Goal: Transaction & Acquisition: Purchase product/service

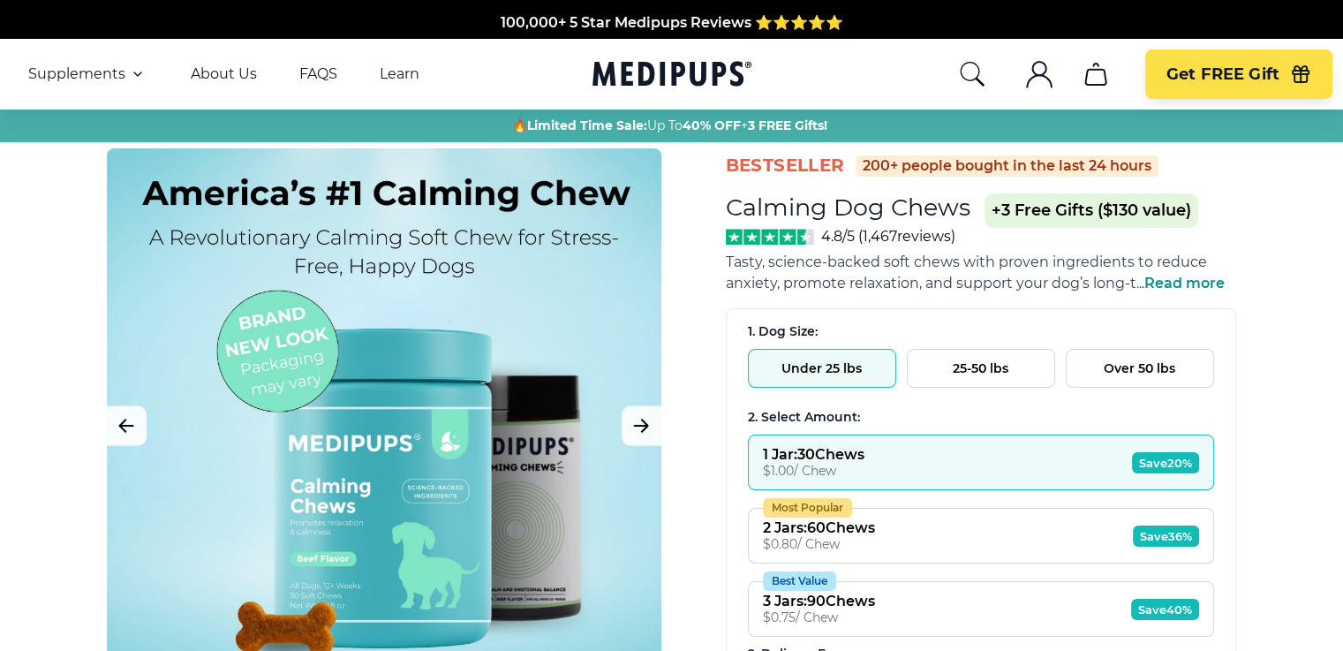
click at [973, 371] on button "25-50 lbs" at bounding box center [981, 368] width 148 height 39
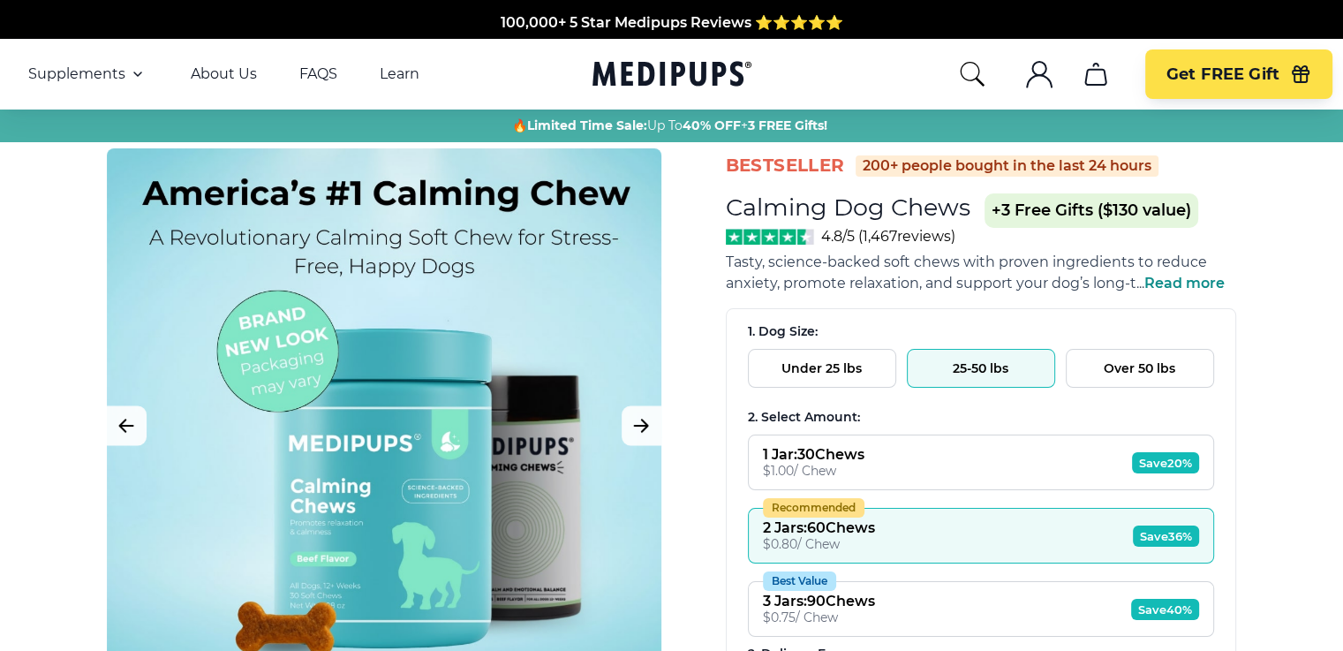
click at [1156, 283] on span "Read more" at bounding box center [1184, 283] width 80 height 17
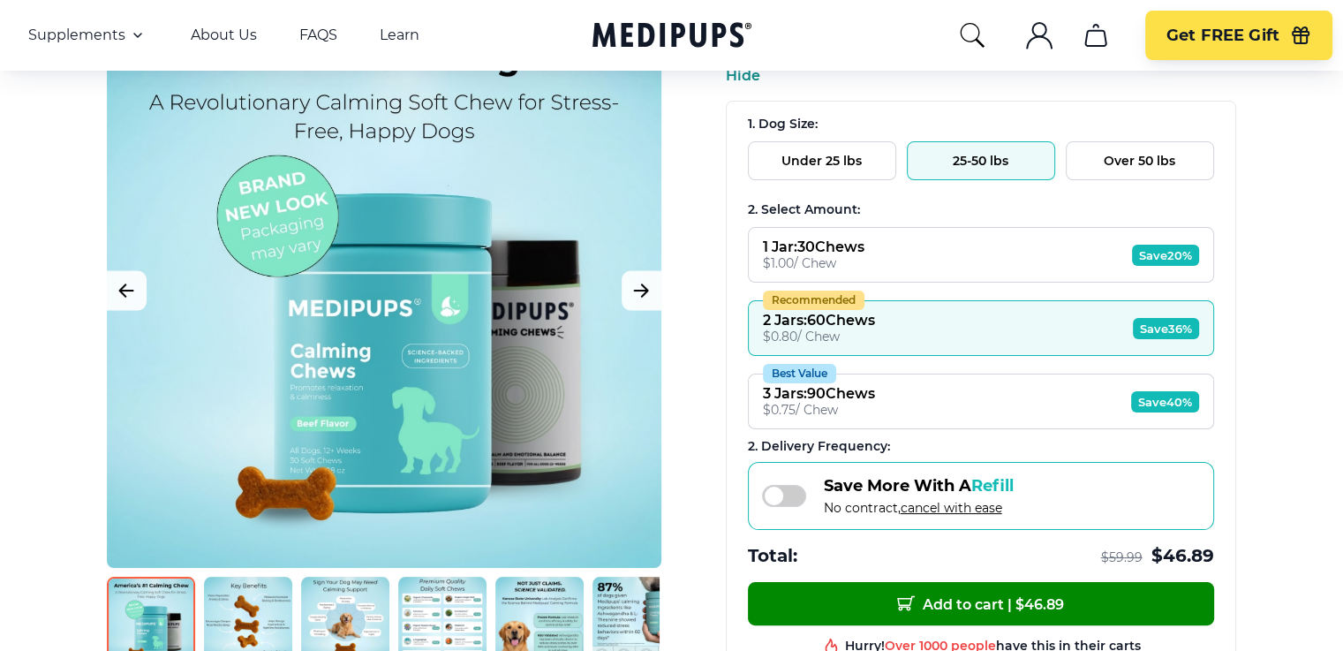
scroll to position [265, 0]
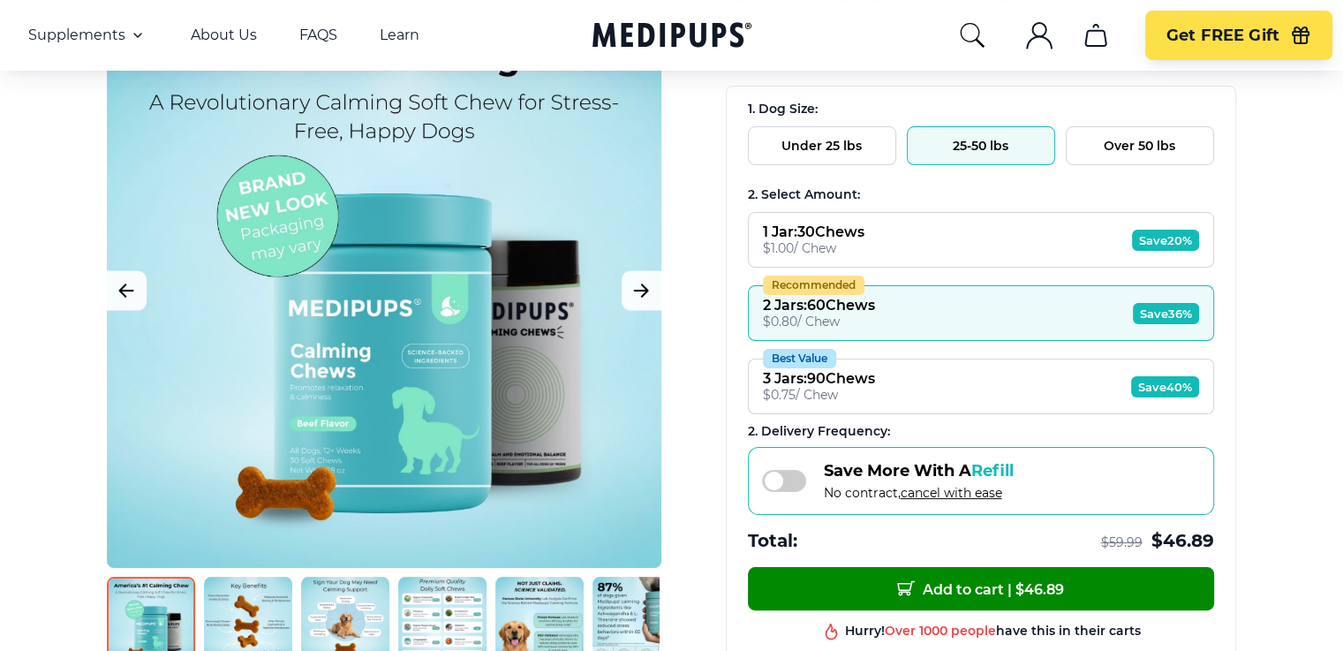
click at [339, 593] on img at bounding box center [345, 620] width 88 height 88
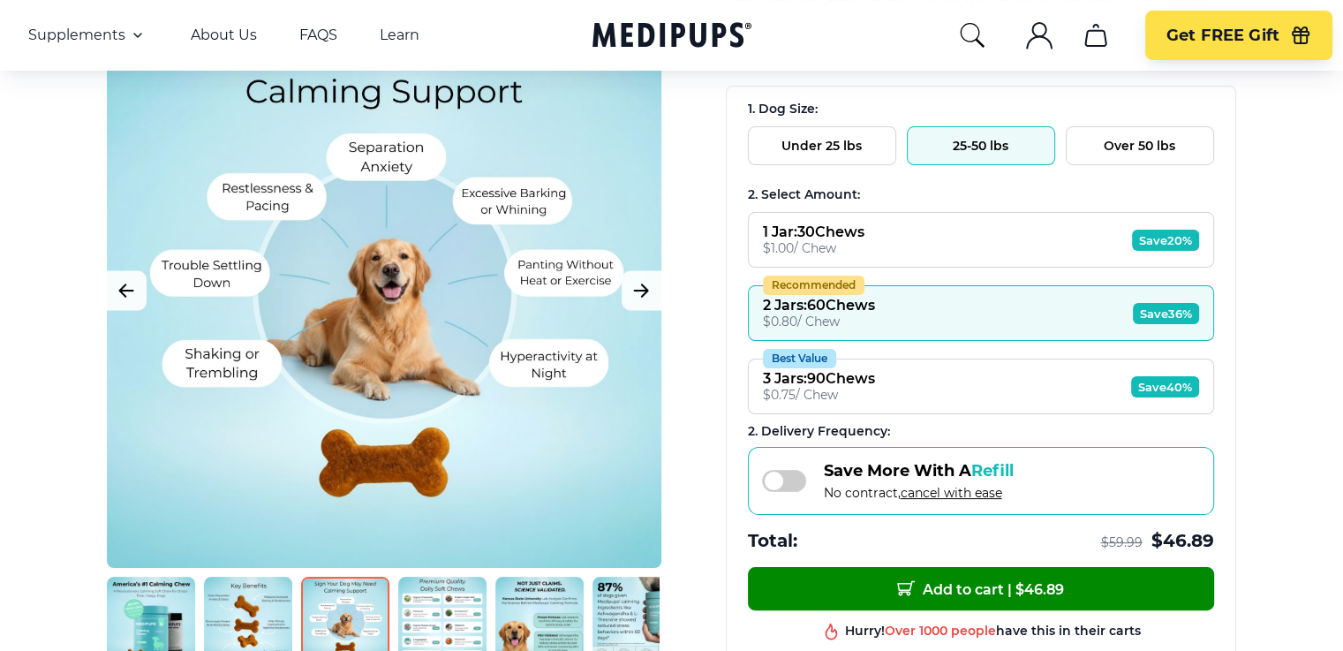
click at [436, 582] on img at bounding box center [442, 620] width 88 height 88
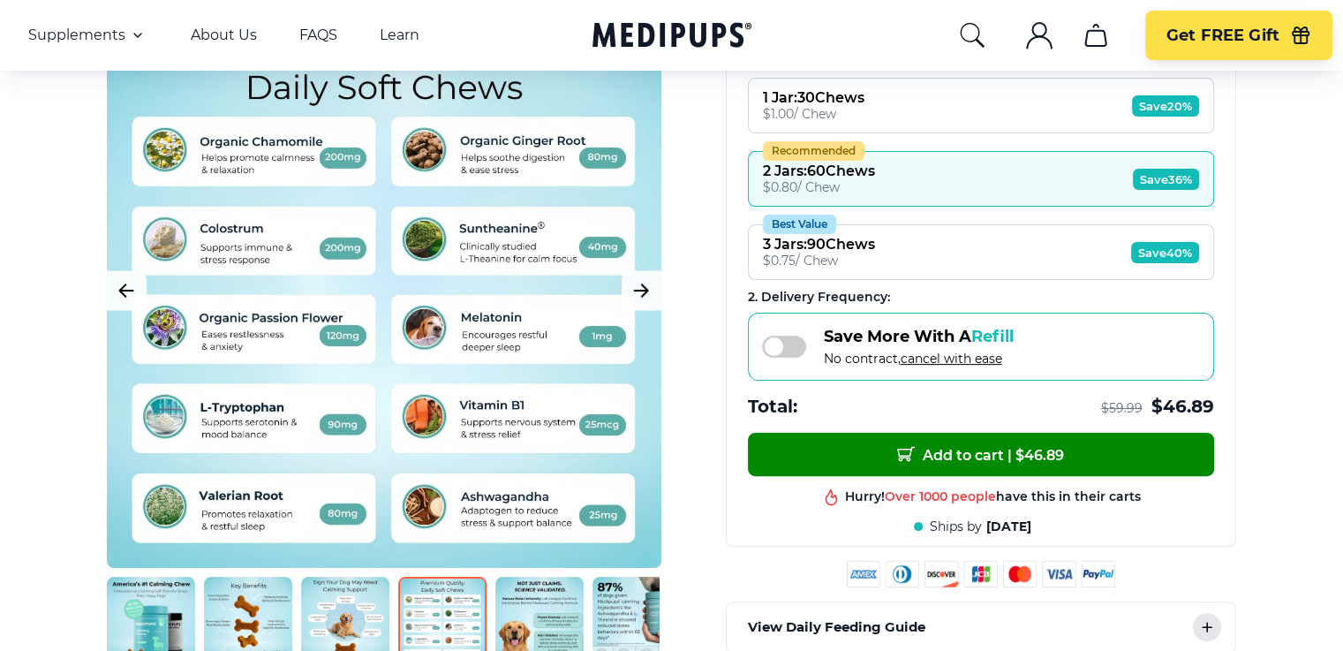
scroll to position [441, 0]
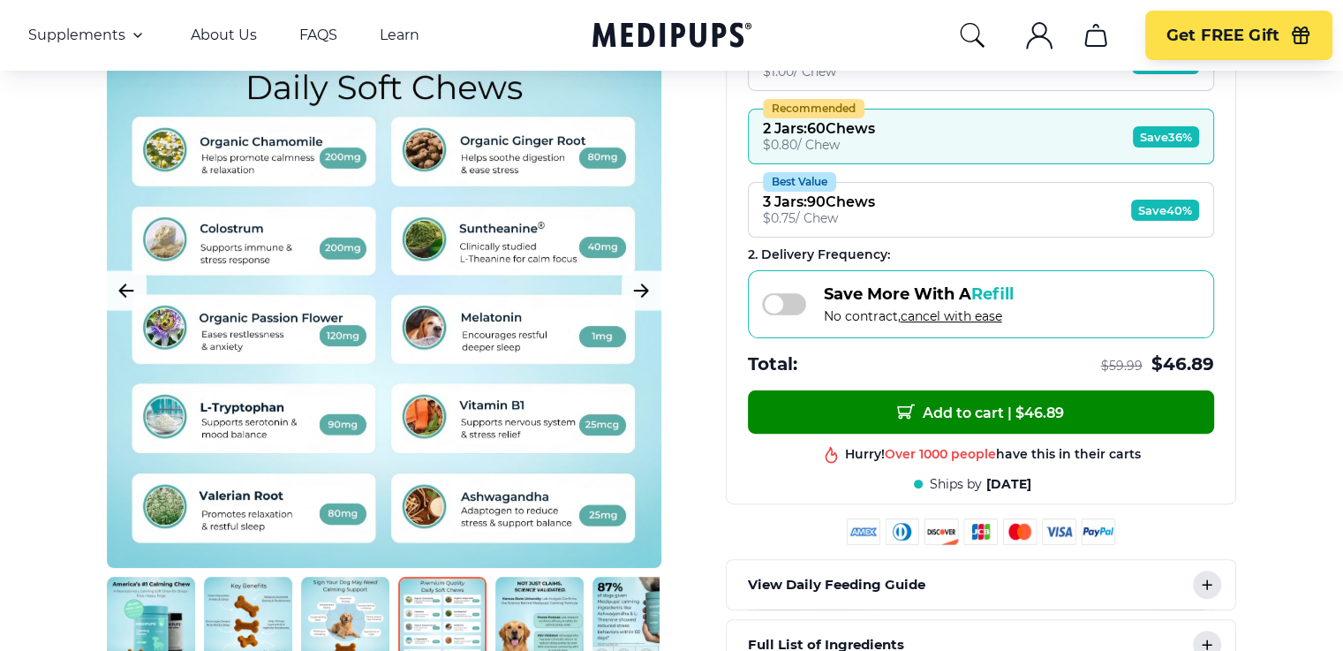
click at [547, 618] on img at bounding box center [539, 620] width 88 height 88
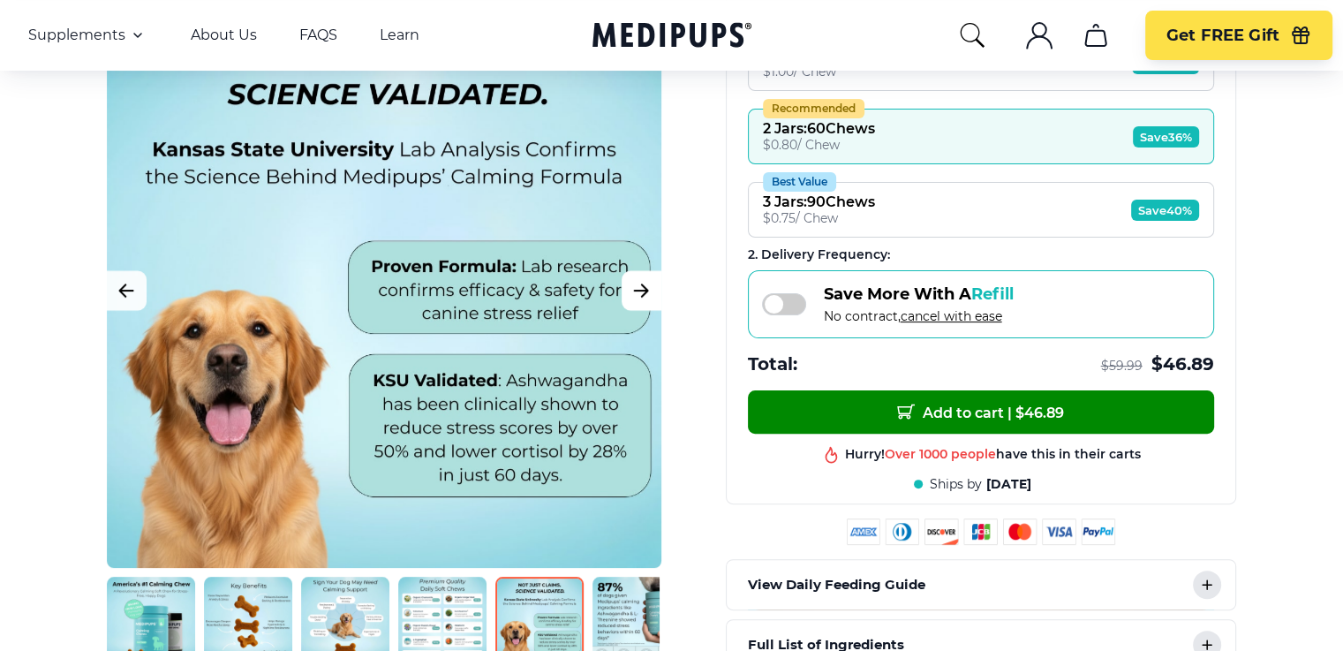
click at [637, 282] on icon "Next Image" at bounding box center [640, 290] width 21 height 22
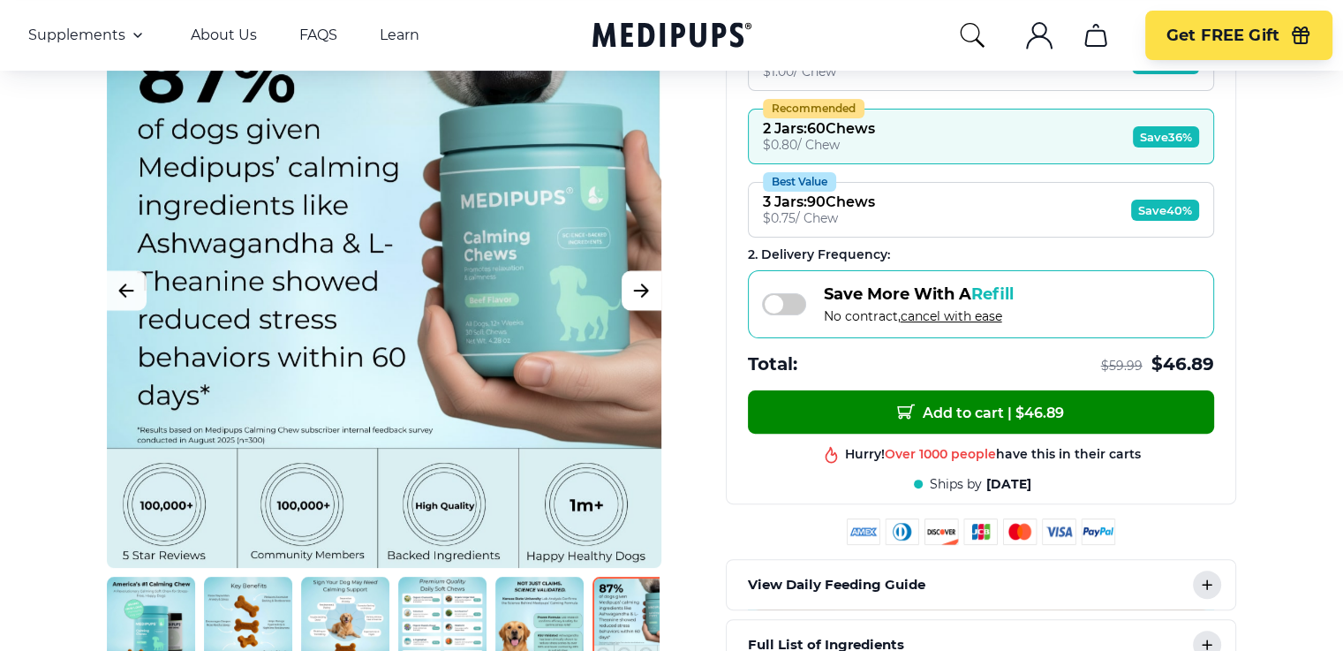
click at [641, 296] on icon "Next Image" at bounding box center [641, 290] width 13 height 12
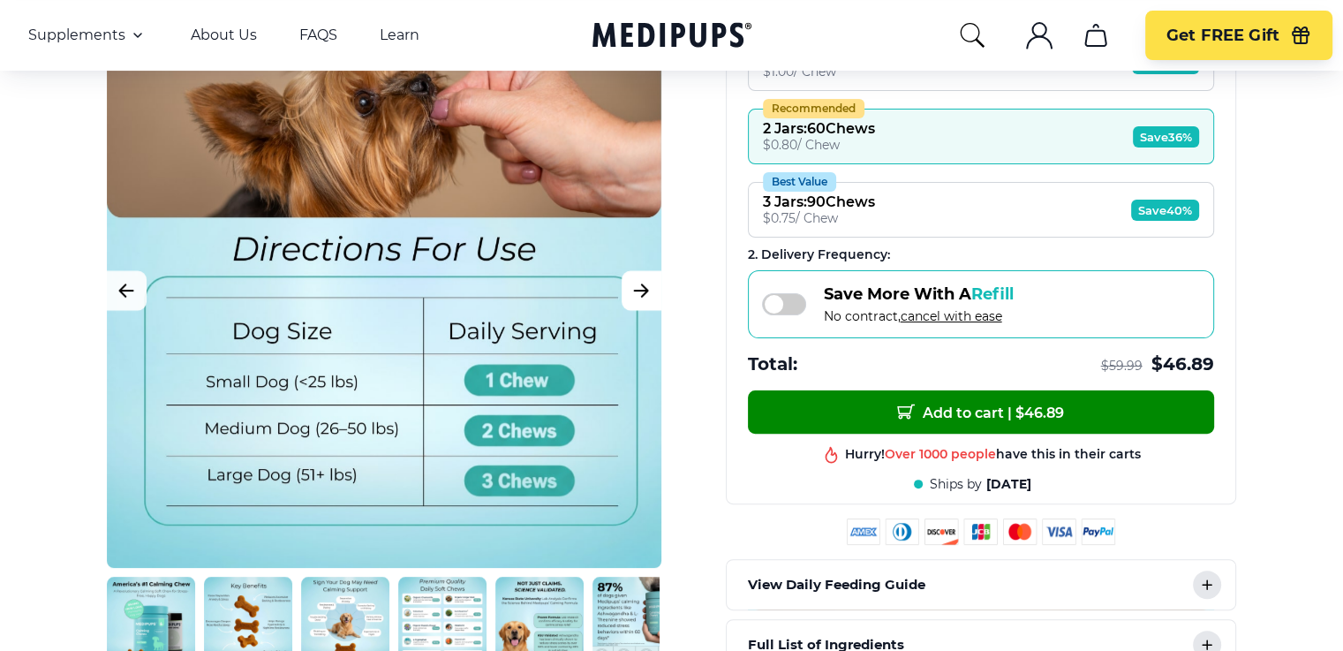
click at [641, 296] on icon "Next Image" at bounding box center [641, 290] width 13 height 12
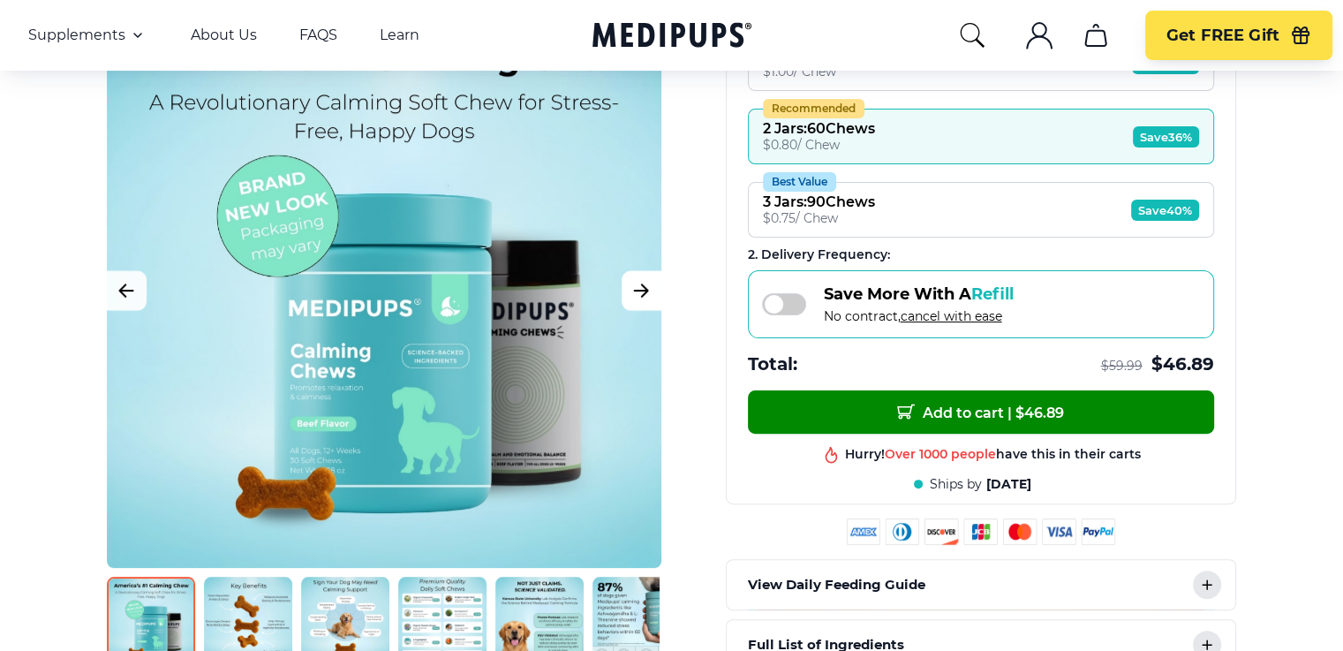
click at [641, 296] on icon "Next Image" at bounding box center [641, 290] width 13 height 12
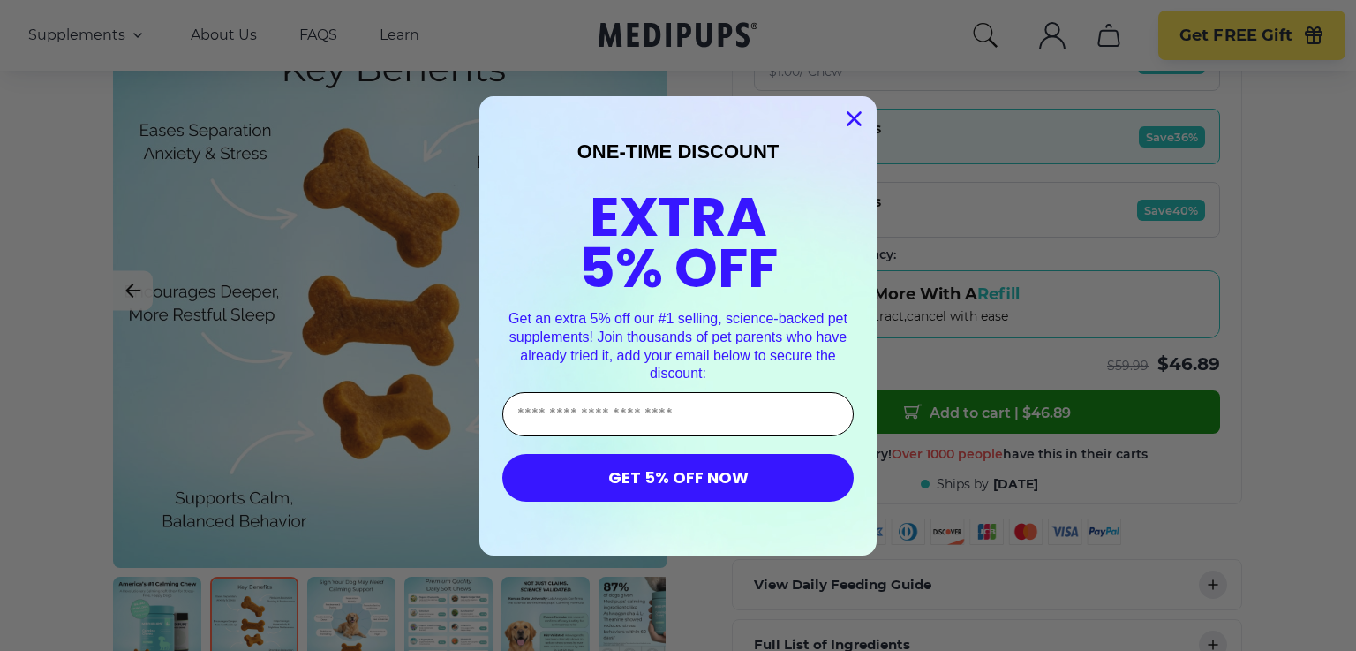
click at [705, 419] on input "Enter Your Email Address" at bounding box center [677, 414] width 351 height 44
type input "**********"
click input "******" at bounding box center [0, 0] width 0 height 0
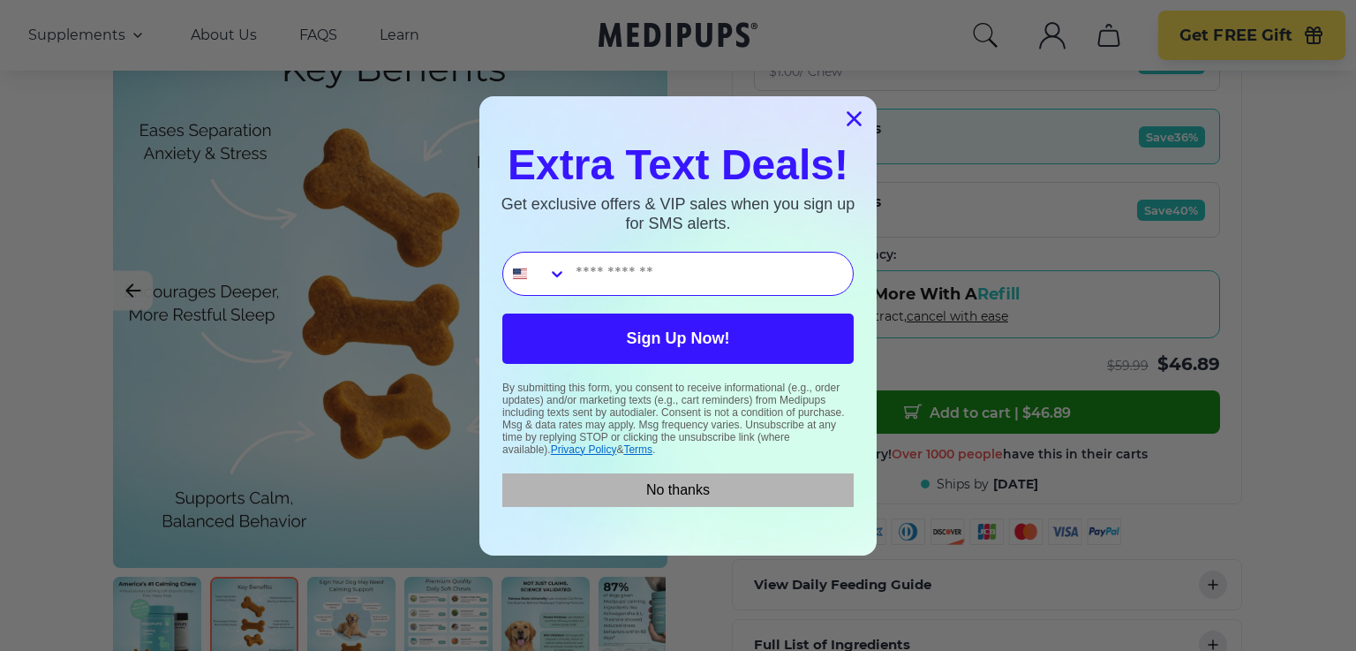
click at [685, 483] on button "No thanks" at bounding box center [677, 490] width 351 height 34
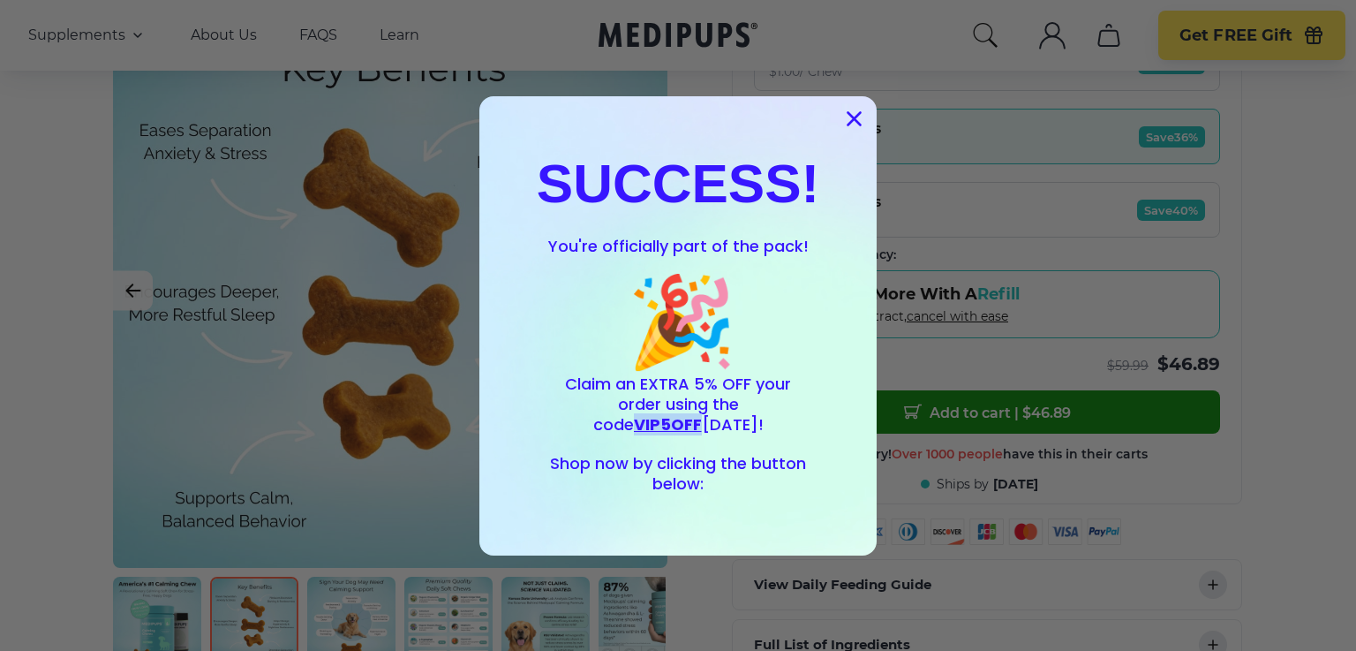
drag, startPoint x: 726, startPoint y: 410, endPoint x: 795, endPoint y: 409, distance: 69.8
click at [795, 409] on p "Claim an EXTRA 5% OFF your order using the code VIP5OFF [DATE]!" at bounding box center [678, 404] width 256 height 61
copy span "VIP5OFF"
click at [846, 111] on circle "Close dialog" at bounding box center [854, 117] width 29 height 29
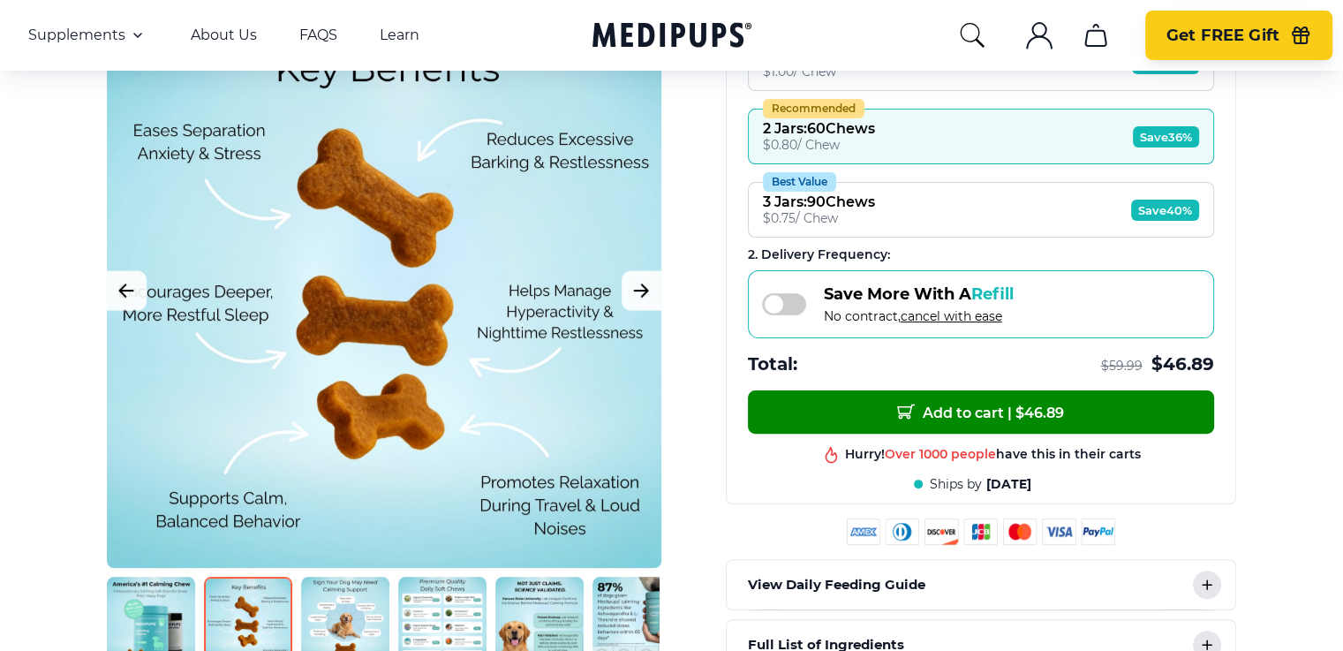
click at [1247, 42] on span "Get FREE Gift" at bounding box center [1222, 36] width 113 height 20
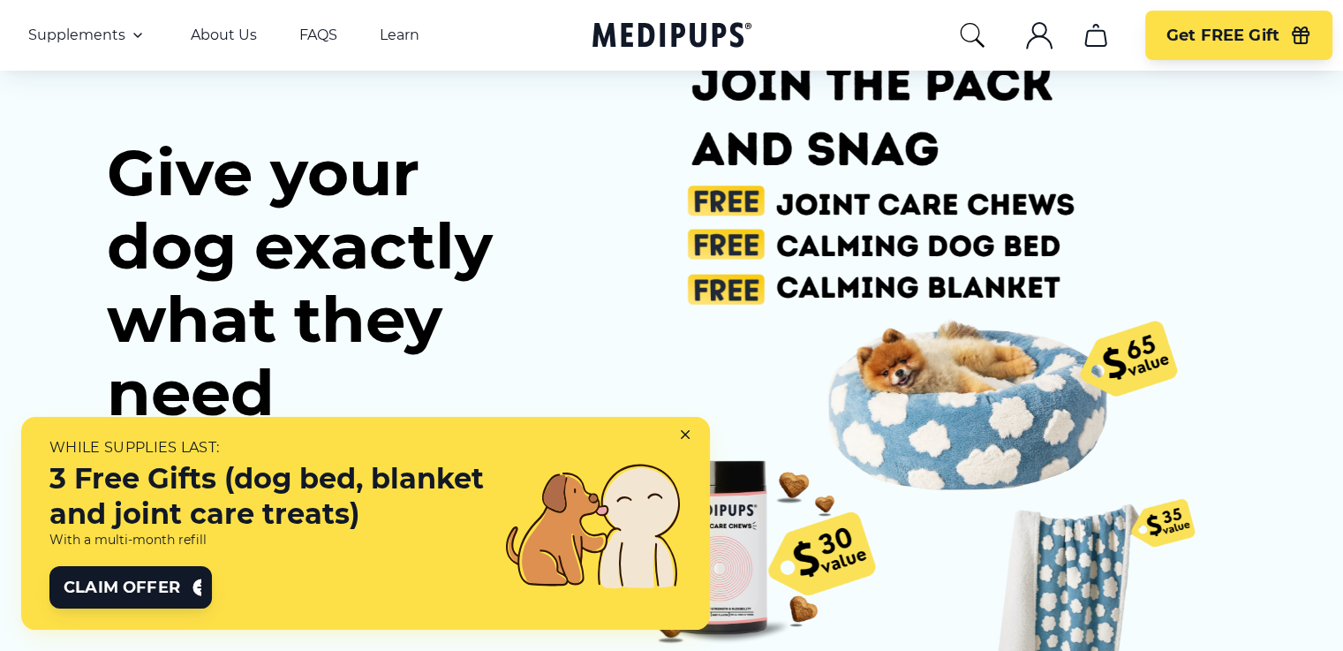
scroll to position [177, 0]
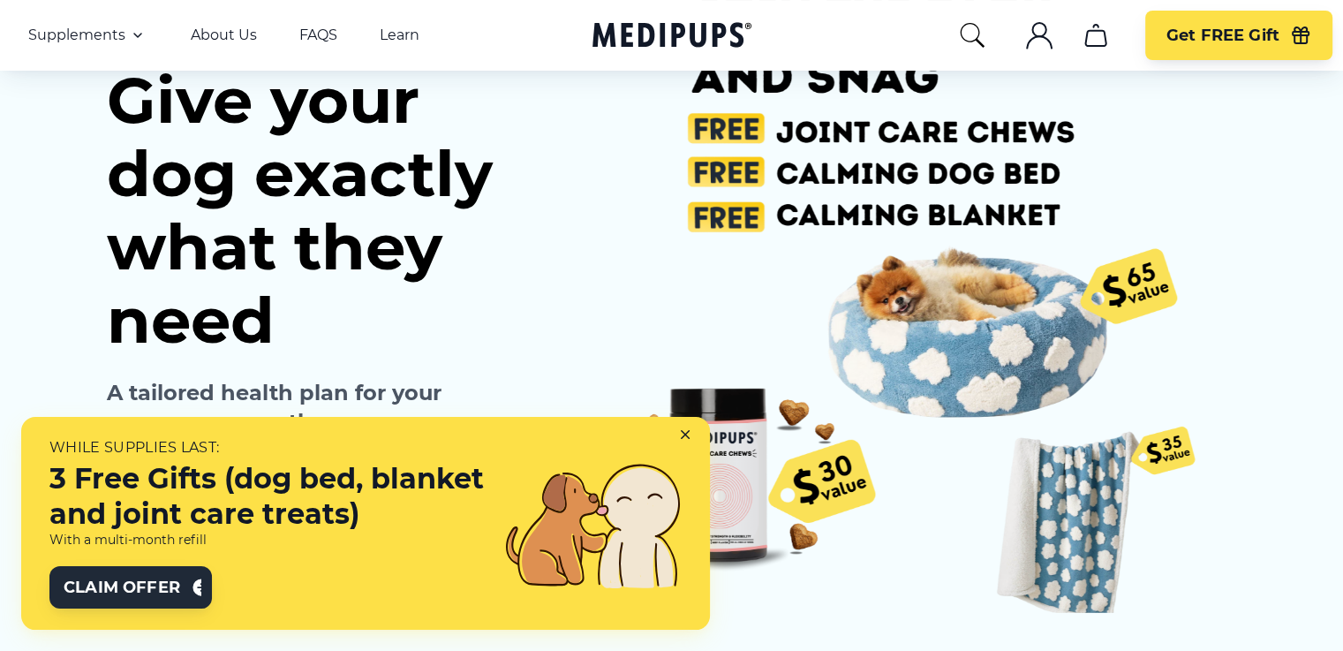
click at [118, 595] on span "Claim Offer" at bounding box center [122, 586] width 117 height 21
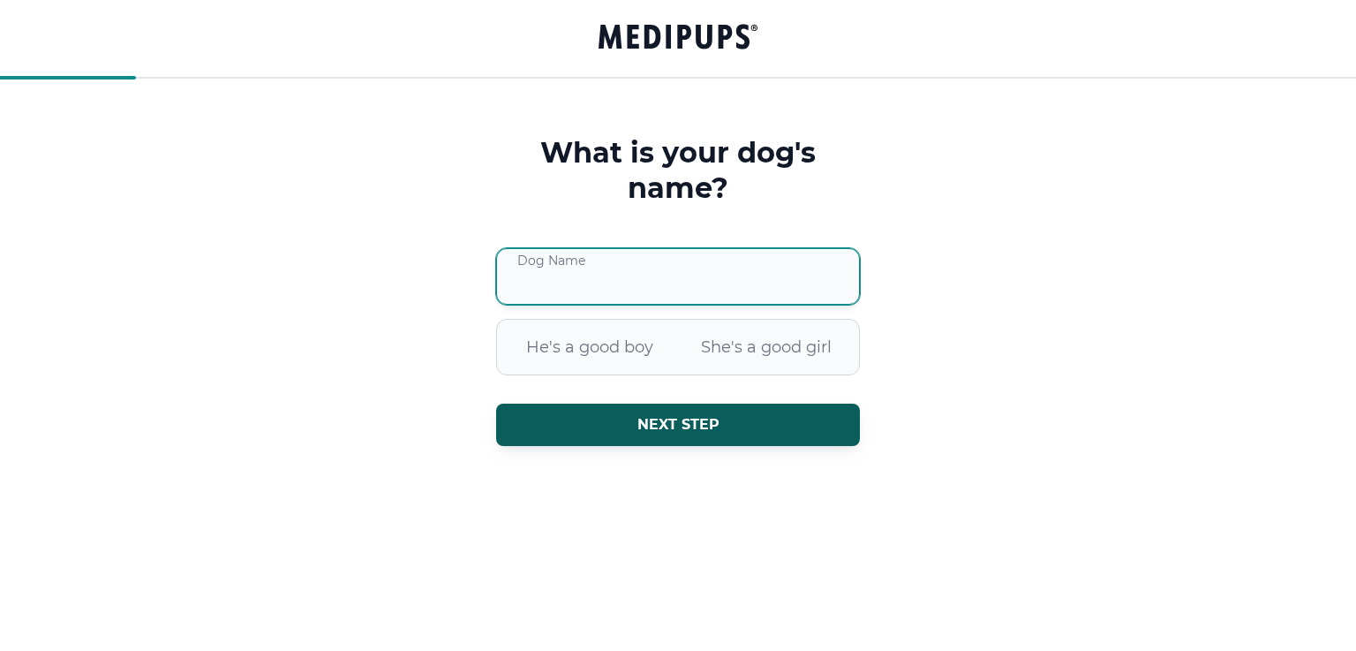
click at [648, 273] on input "Dog Name" at bounding box center [678, 276] width 364 height 56
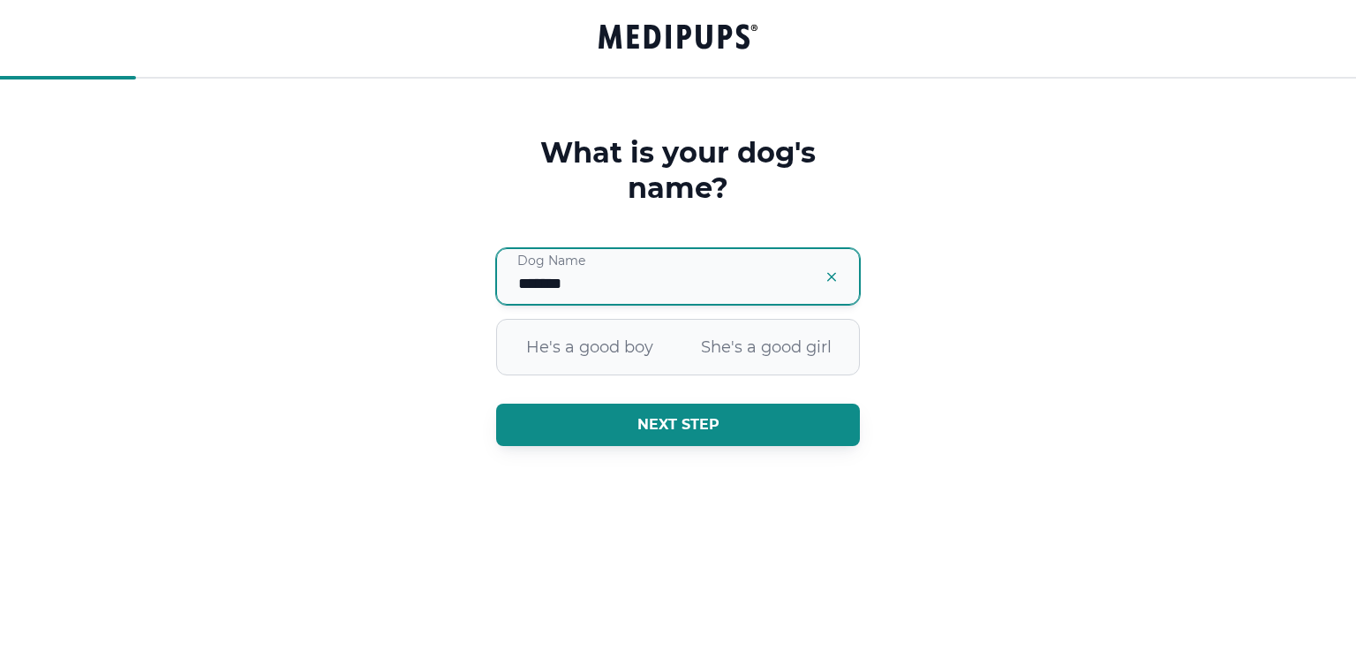
type input "*******"
click at [756, 416] on button "Next step" at bounding box center [678, 424] width 364 height 42
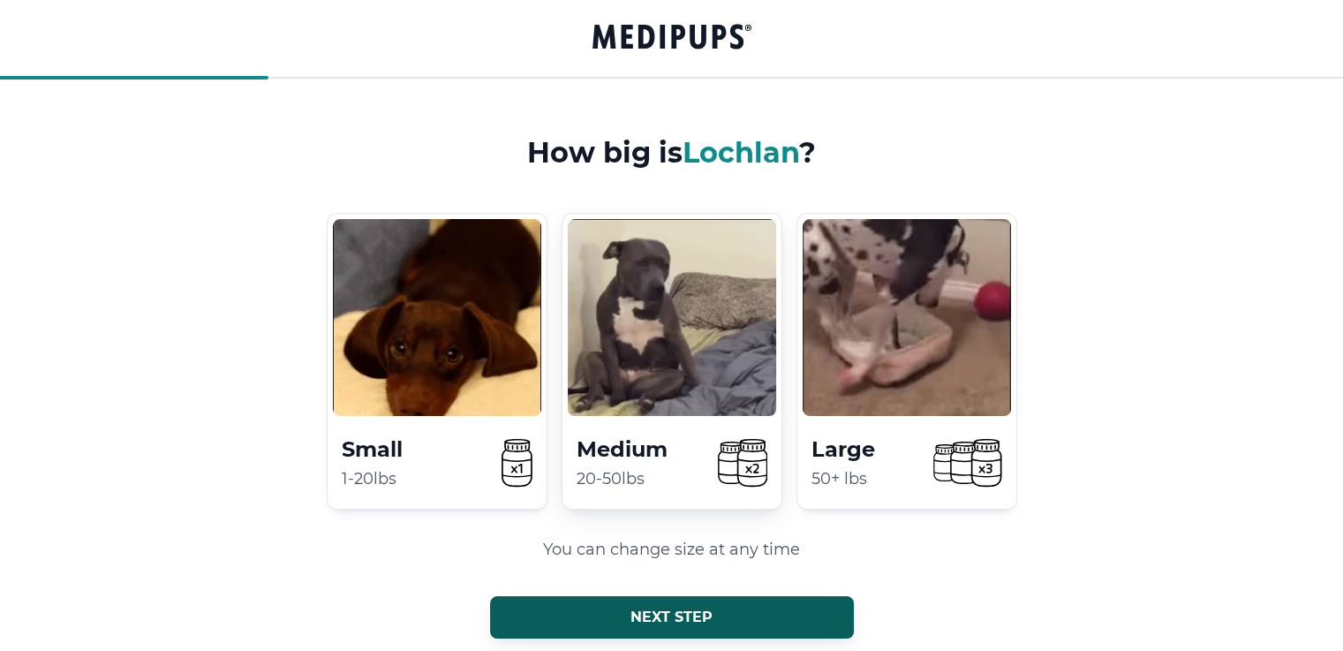
click at [626, 310] on video at bounding box center [672, 317] width 208 height 197
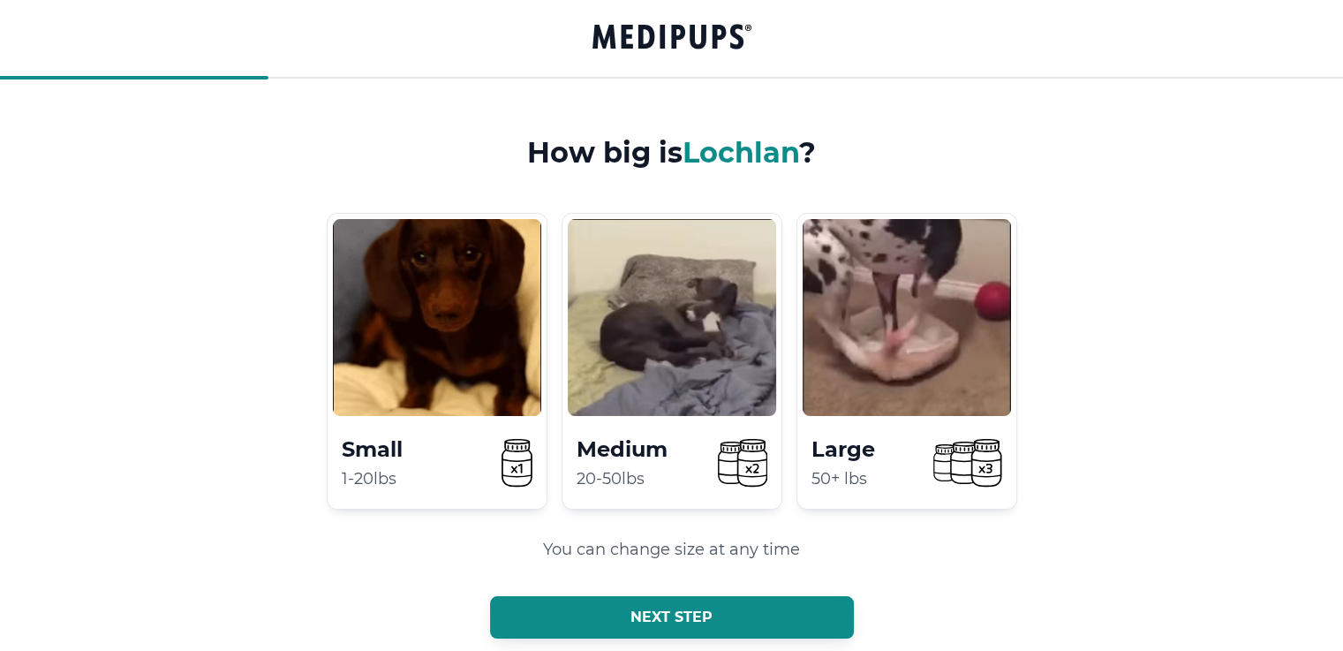
click at [690, 606] on button "Next step" at bounding box center [672, 617] width 364 height 42
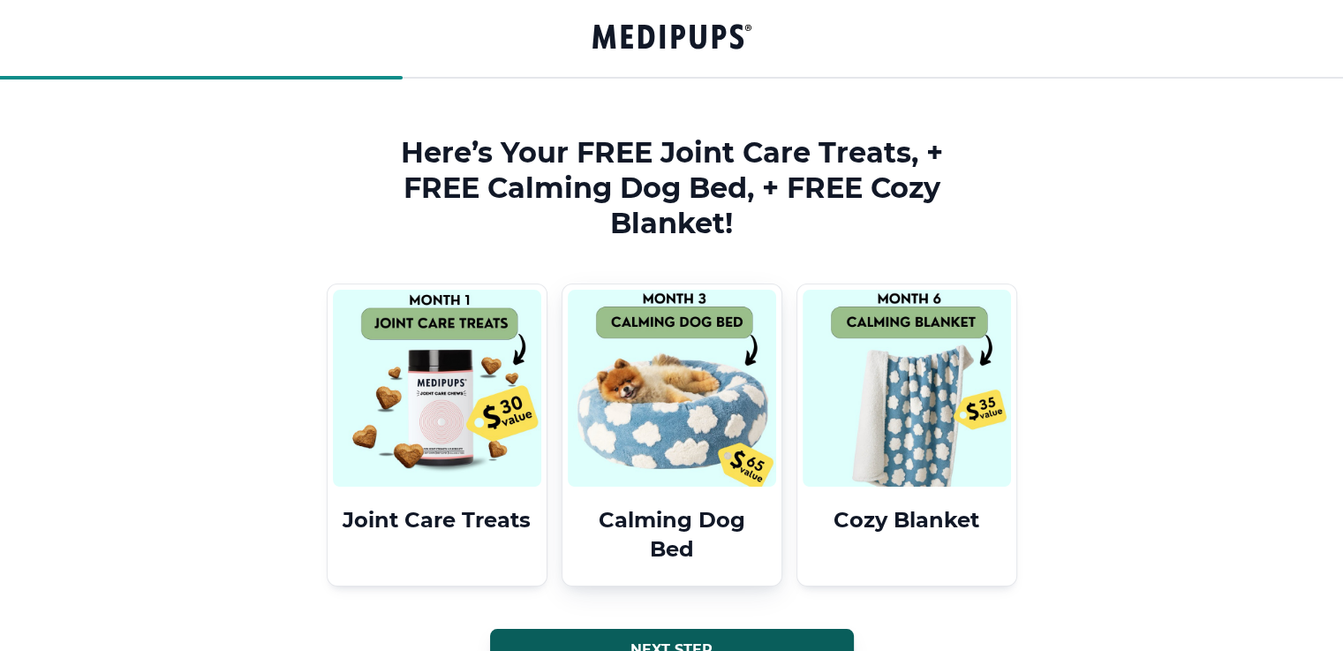
scroll to position [88, 0]
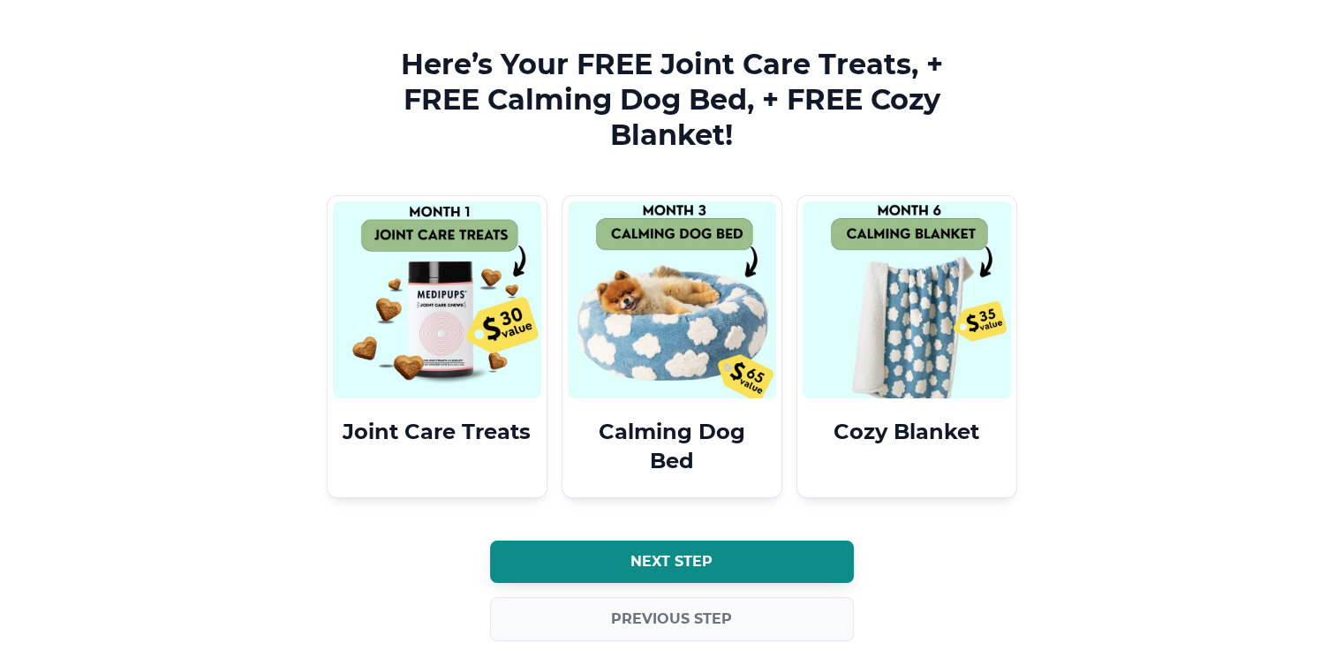
click at [700, 549] on button "Next step" at bounding box center [672, 561] width 364 height 42
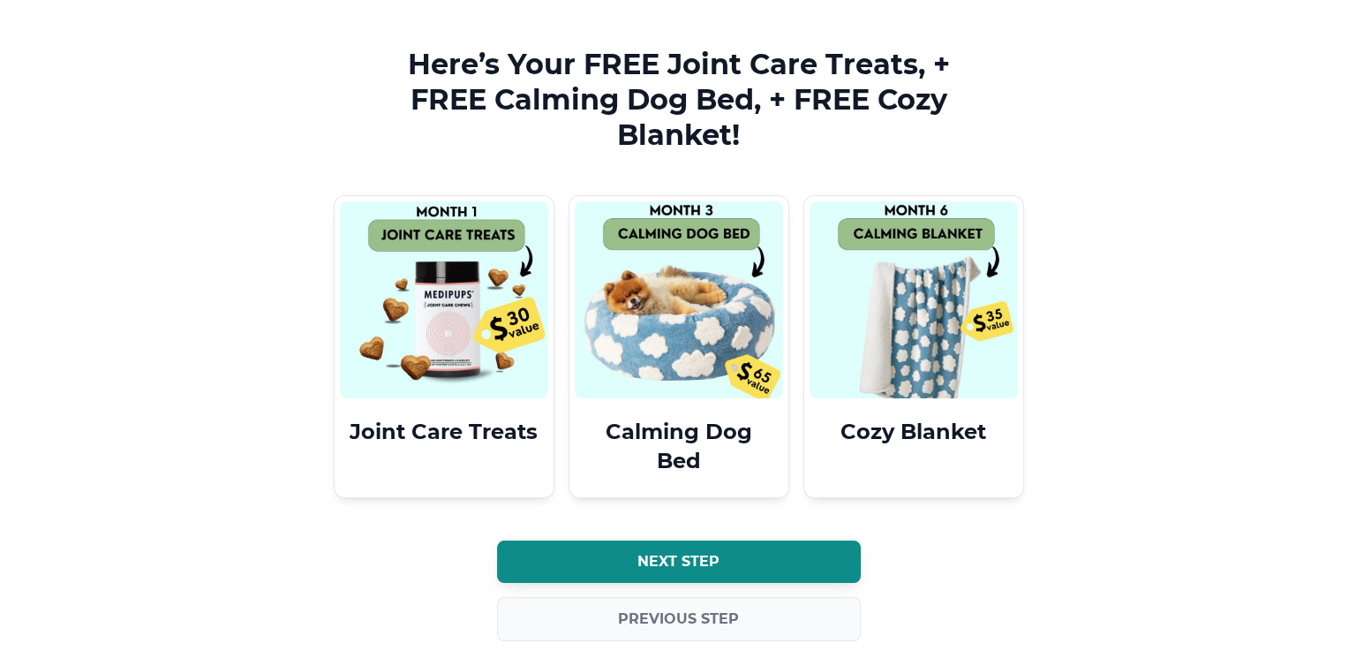
scroll to position [0, 0]
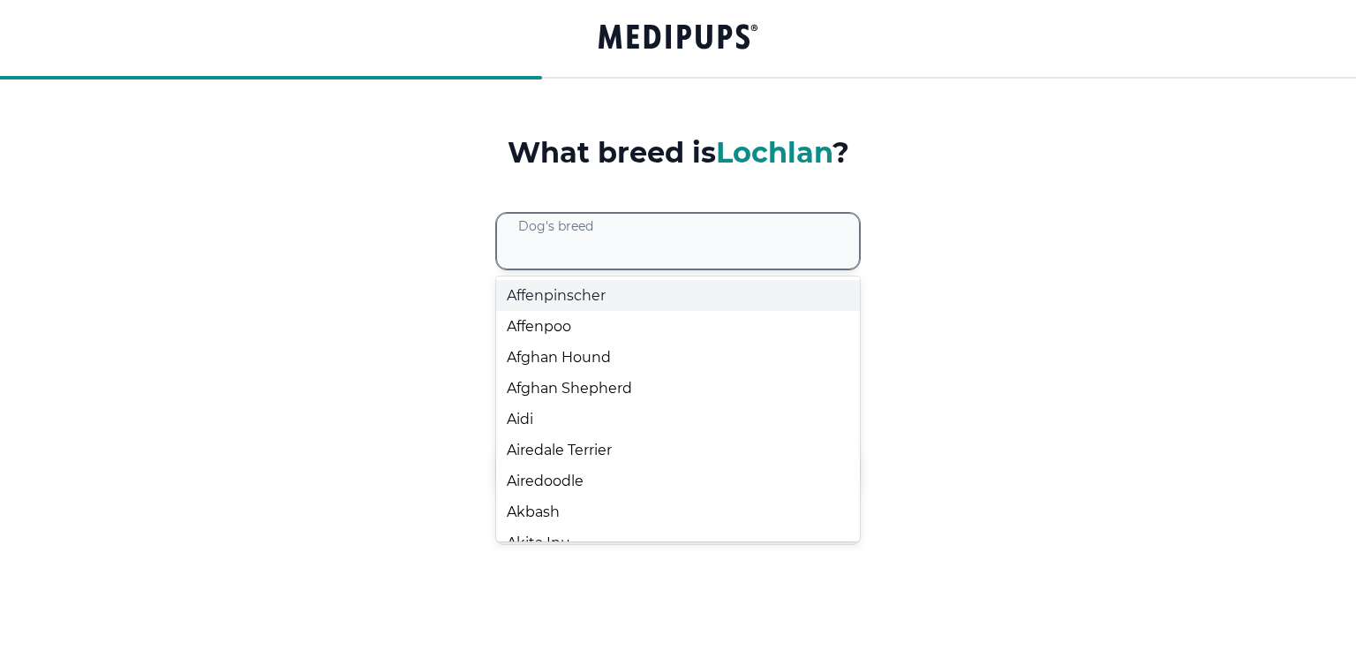
click at [651, 237] on div at bounding box center [688, 241] width 341 height 55
type input "****"
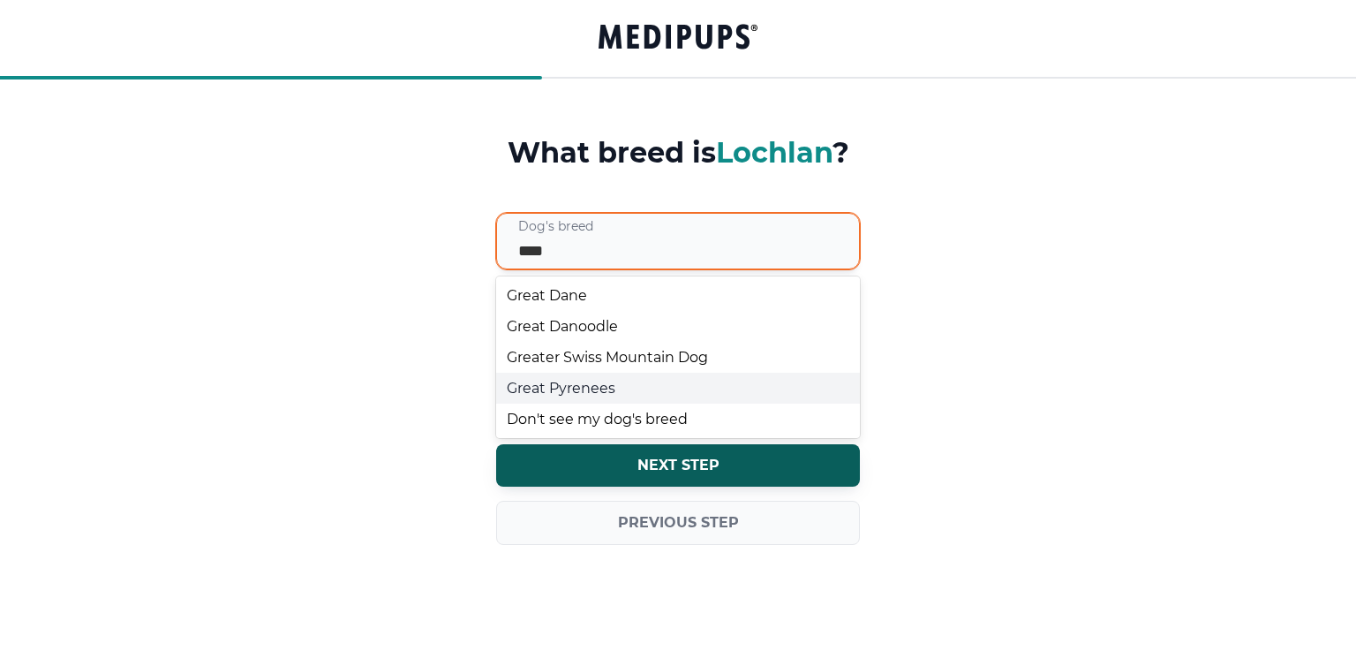
click at [574, 383] on div "Great Pyrenees" at bounding box center [678, 388] width 364 height 31
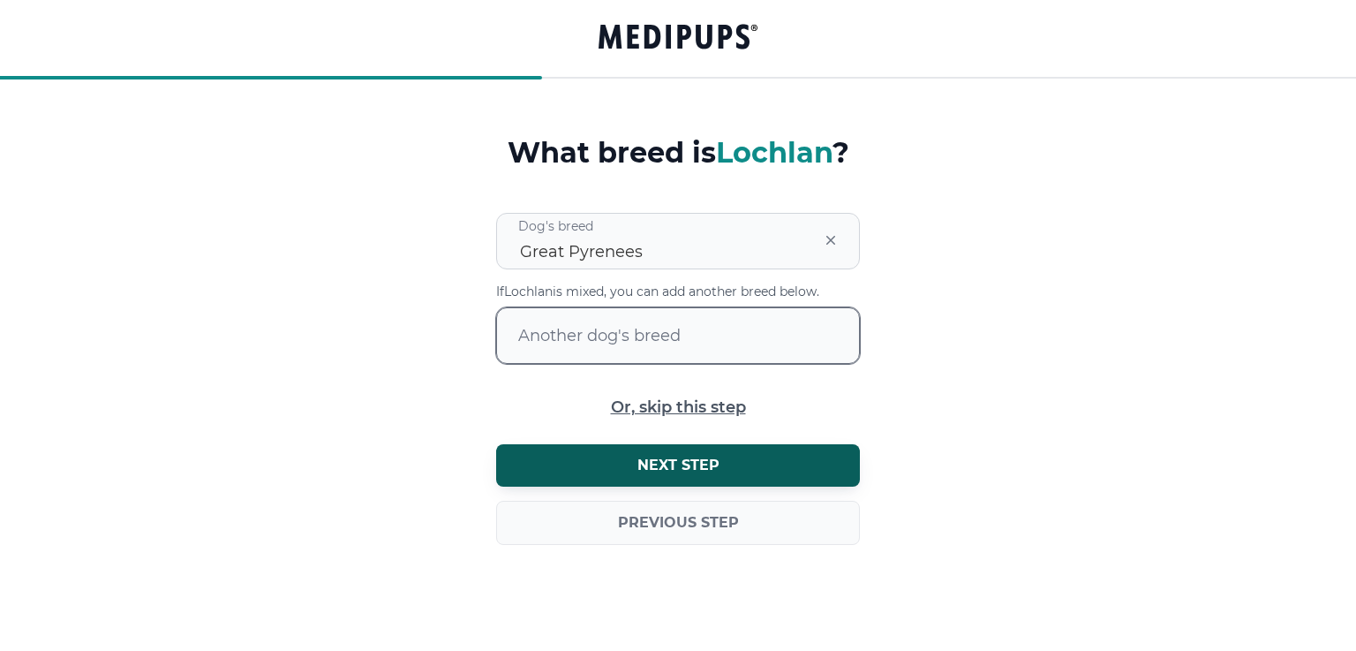
click at [587, 341] on div at bounding box center [688, 335] width 341 height 55
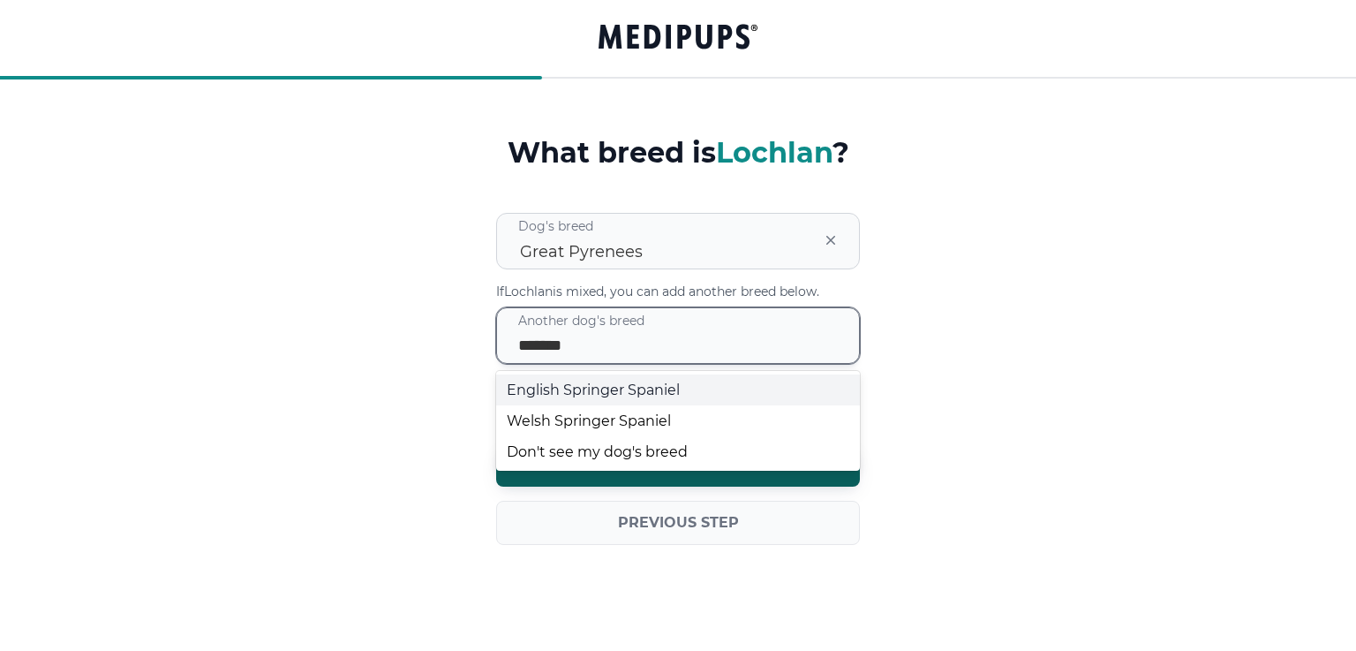
type input "********"
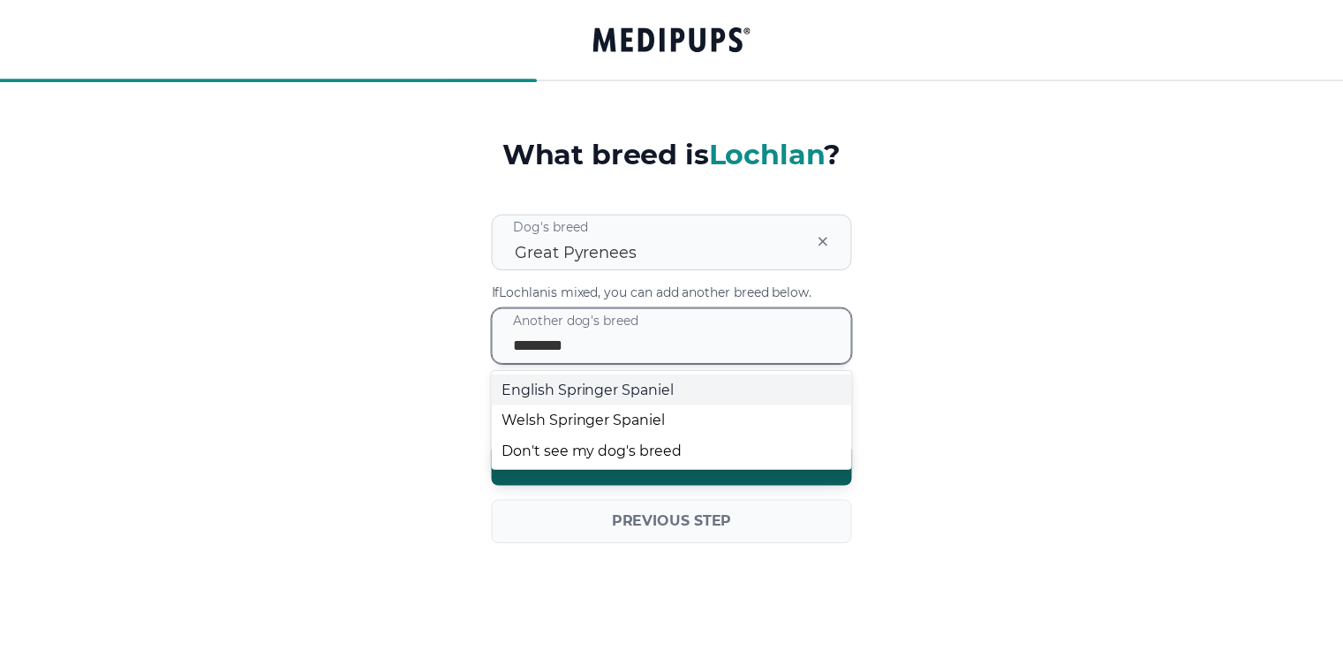
scroll to position [0, 4]
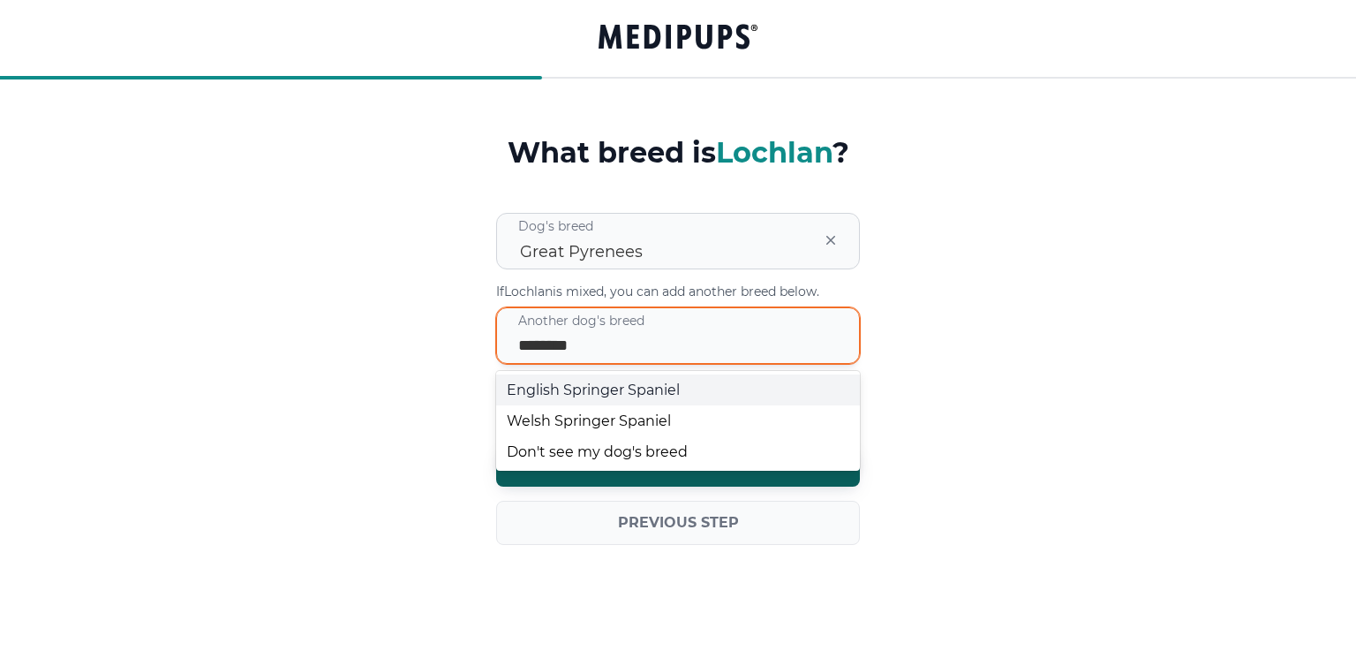
click at [605, 390] on div "English Springer Spaniel" at bounding box center [678, 389] width 364 height 31
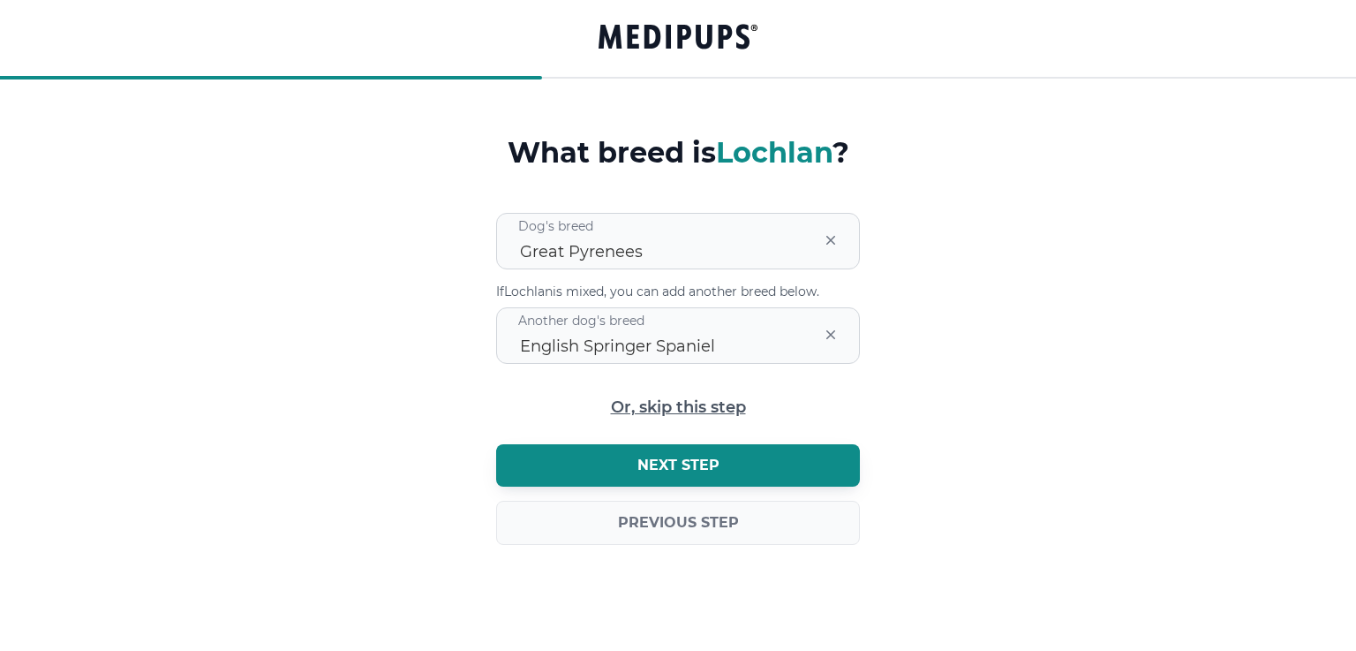
click at [686, 465] on span "Next step" at bounding box center [678, 465] width 82 height 18
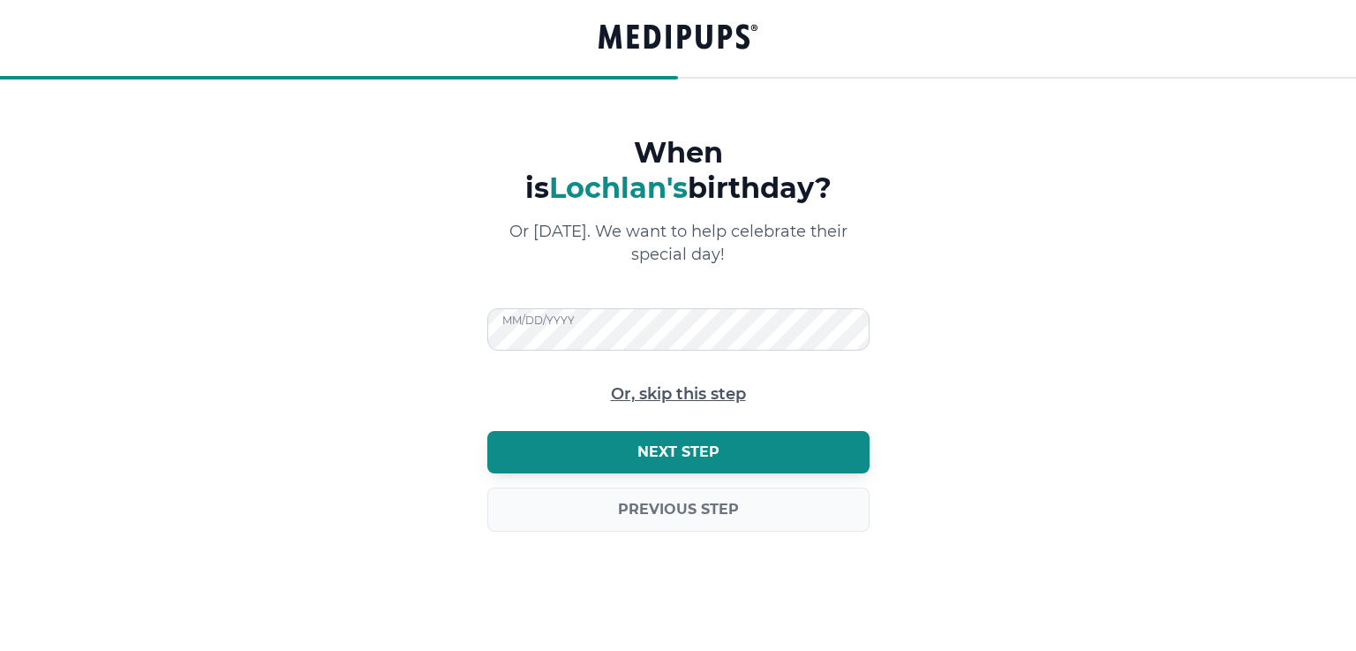
click at [795, 454] on button "Next step" at bounding box center [678, 452] width 382 height 42
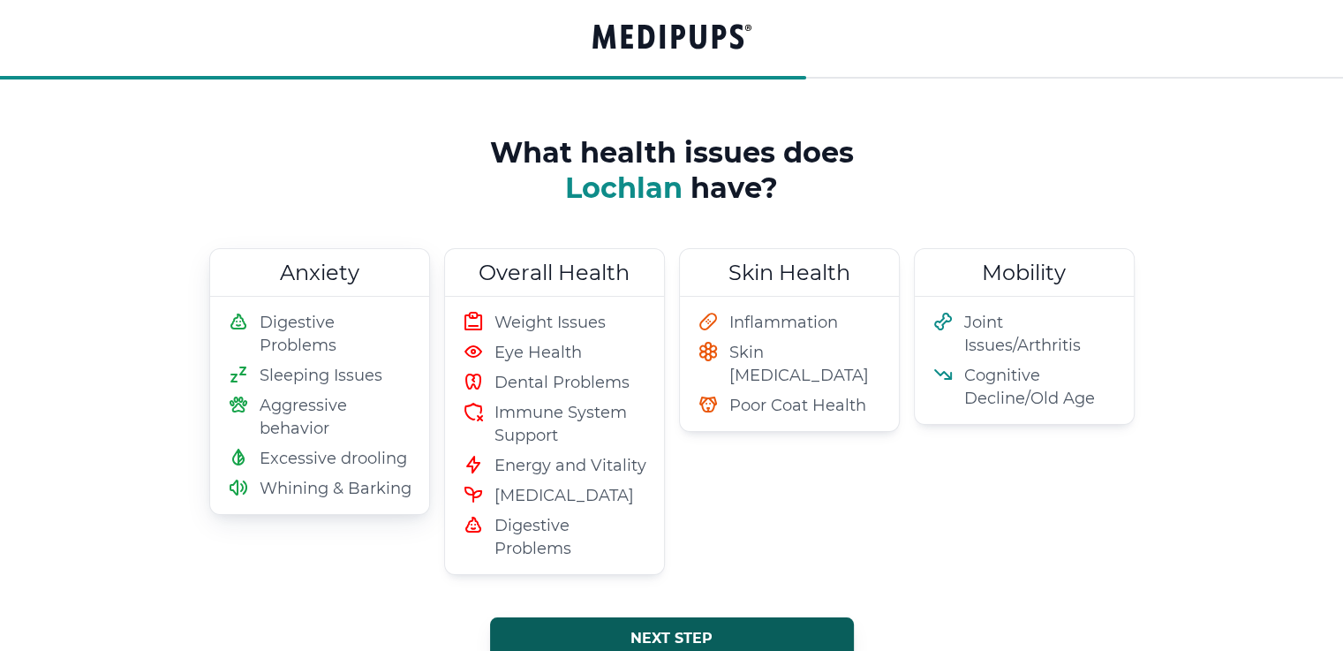
click at [326, 407] on span "Aggressive behavior" at bounding box center [336, 417] width 152 height 46
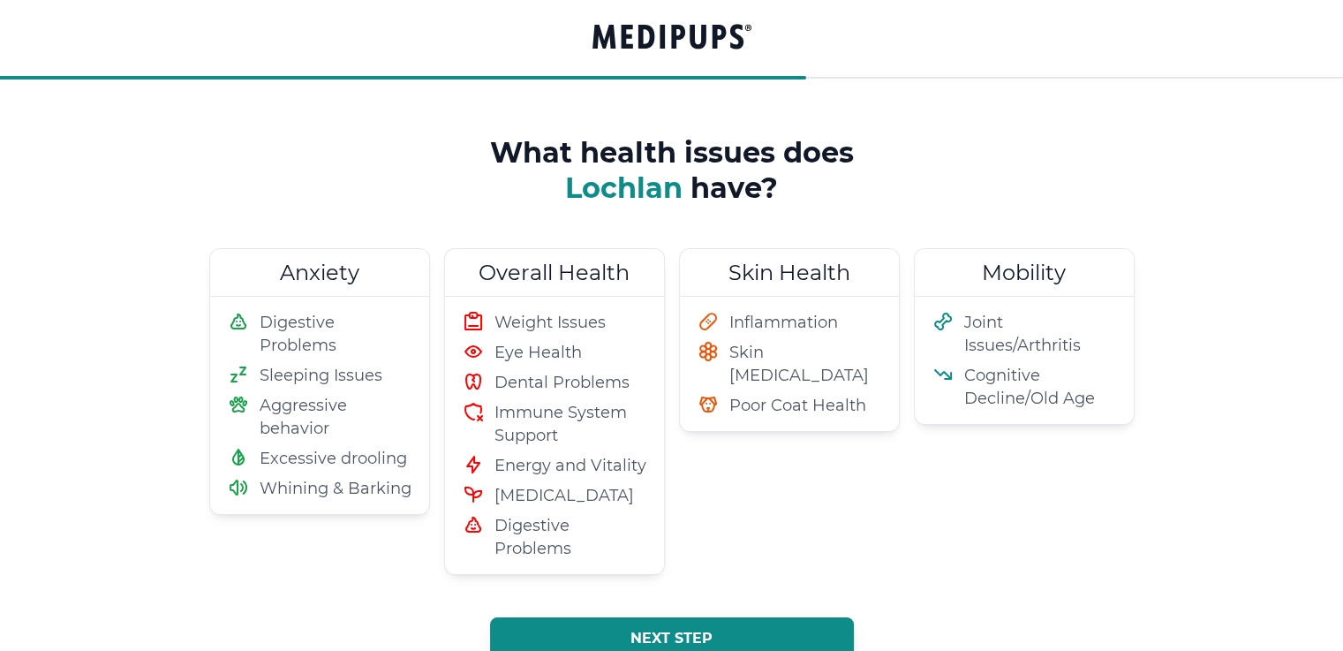
click at [664, 633] on span "Next step" at bounding box center [671, 638] width 82 height 18
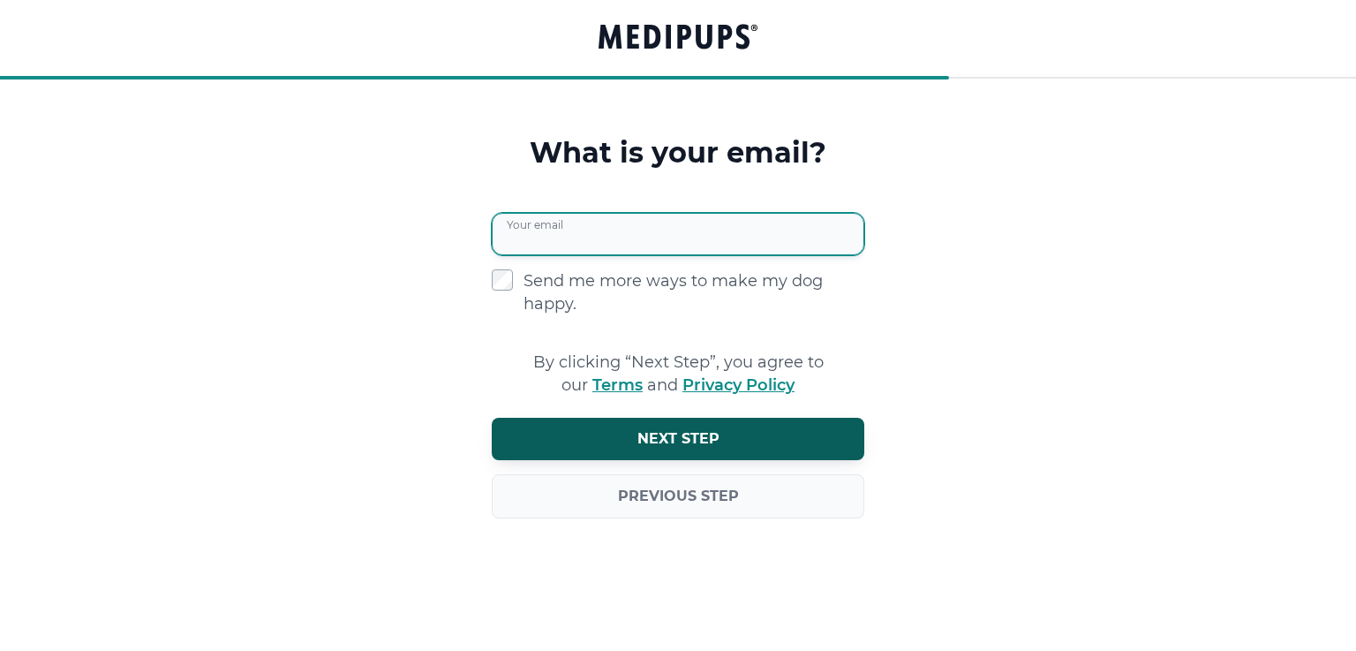
click at [621, 253] on input "Your email" at bounding box center [678, 234] width 373 height 42
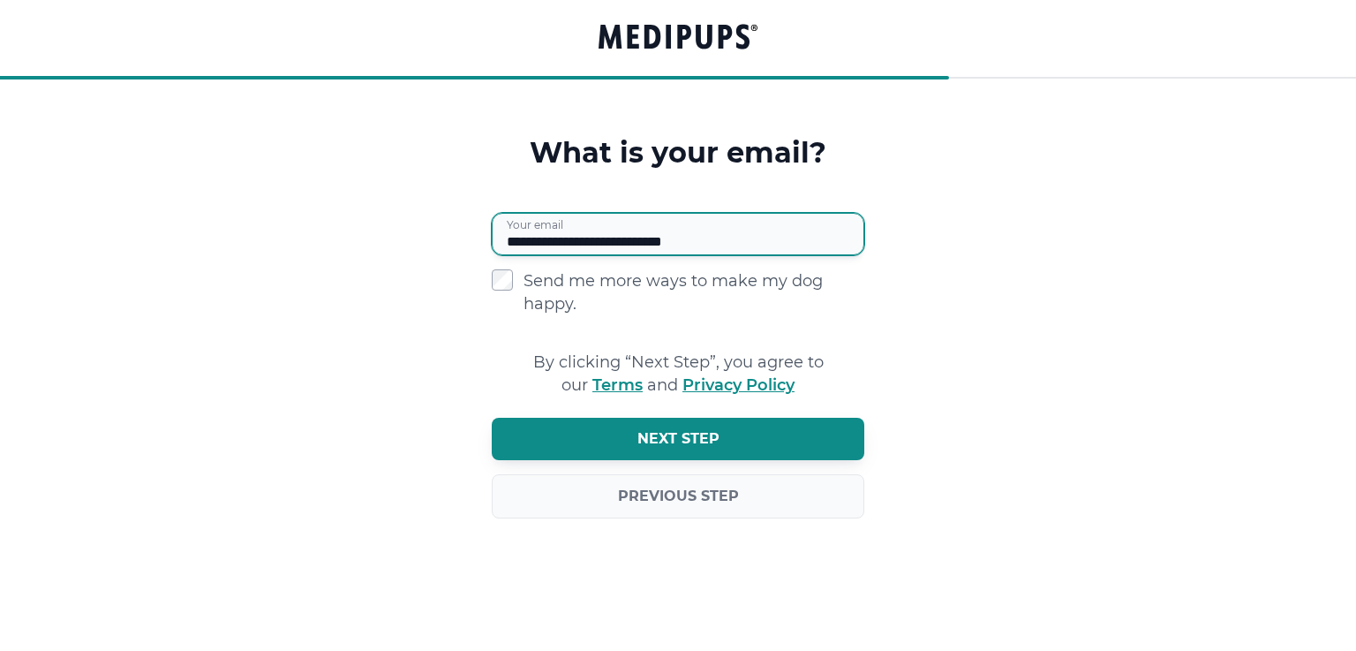
type input "**********"
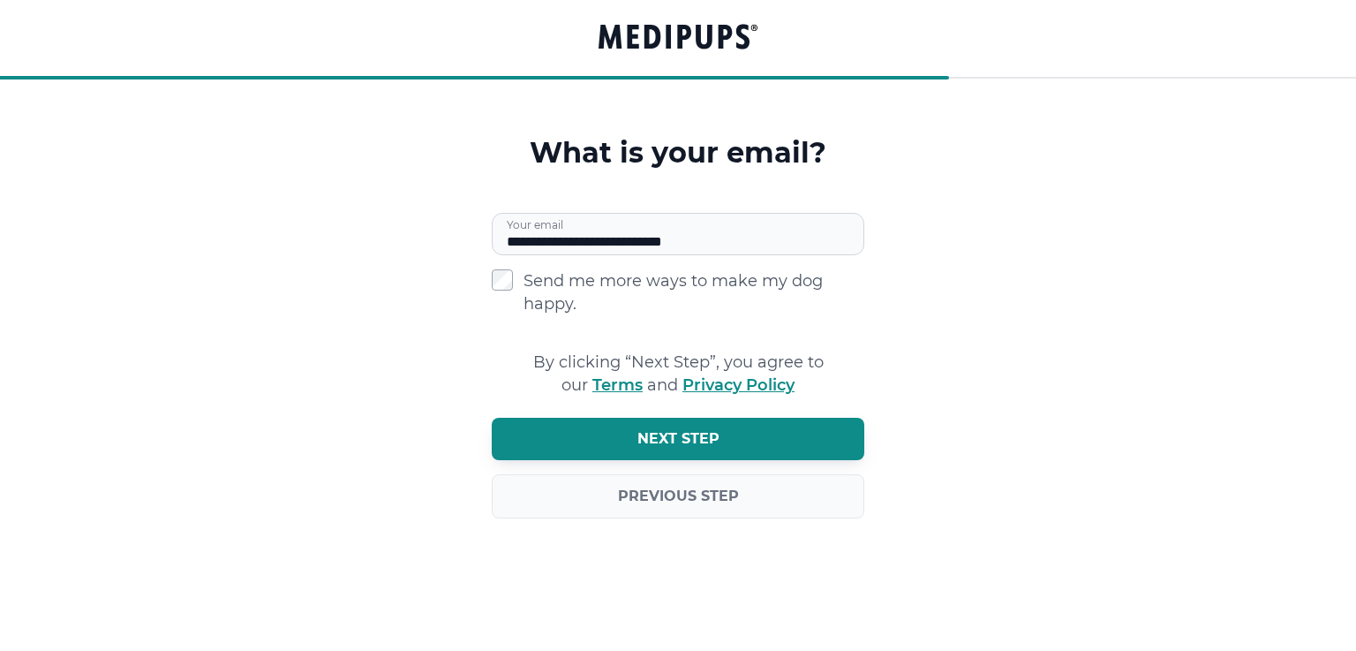
click at [641, 436] on span "Next step" at bounding box center [678, 439] width 82 height 18
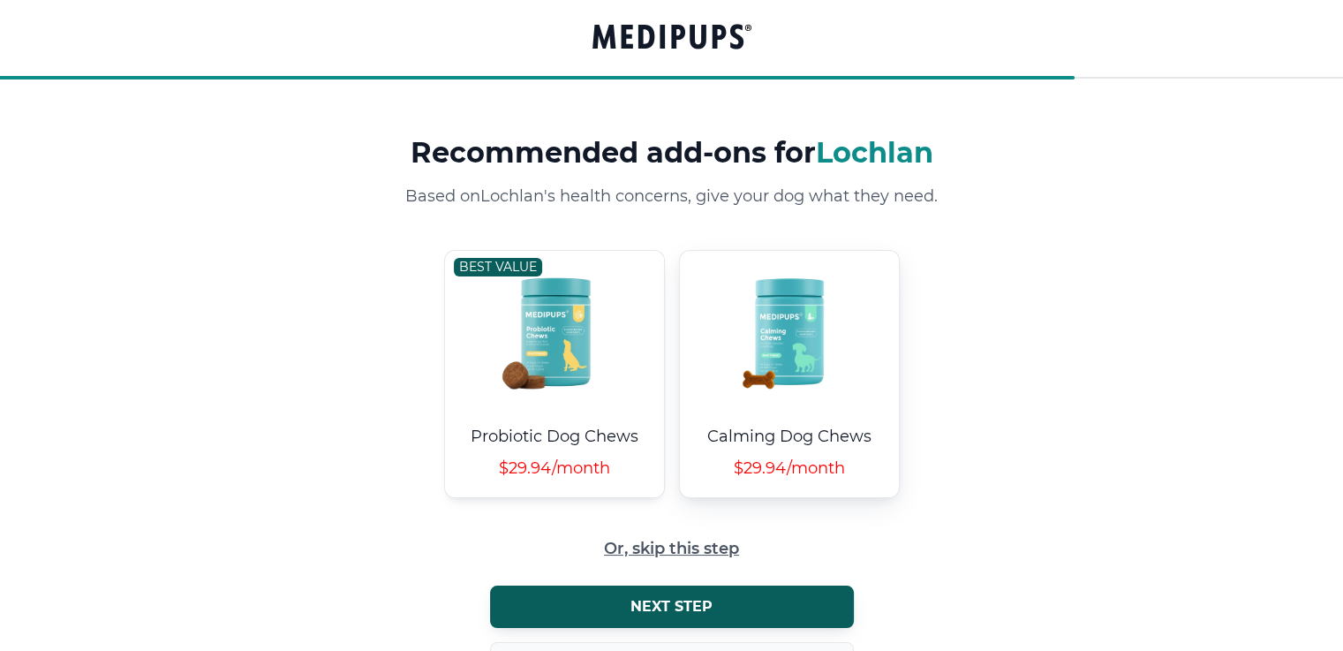
click at [792, 372] on img at bounding box center [788, 331] width 151 height 160
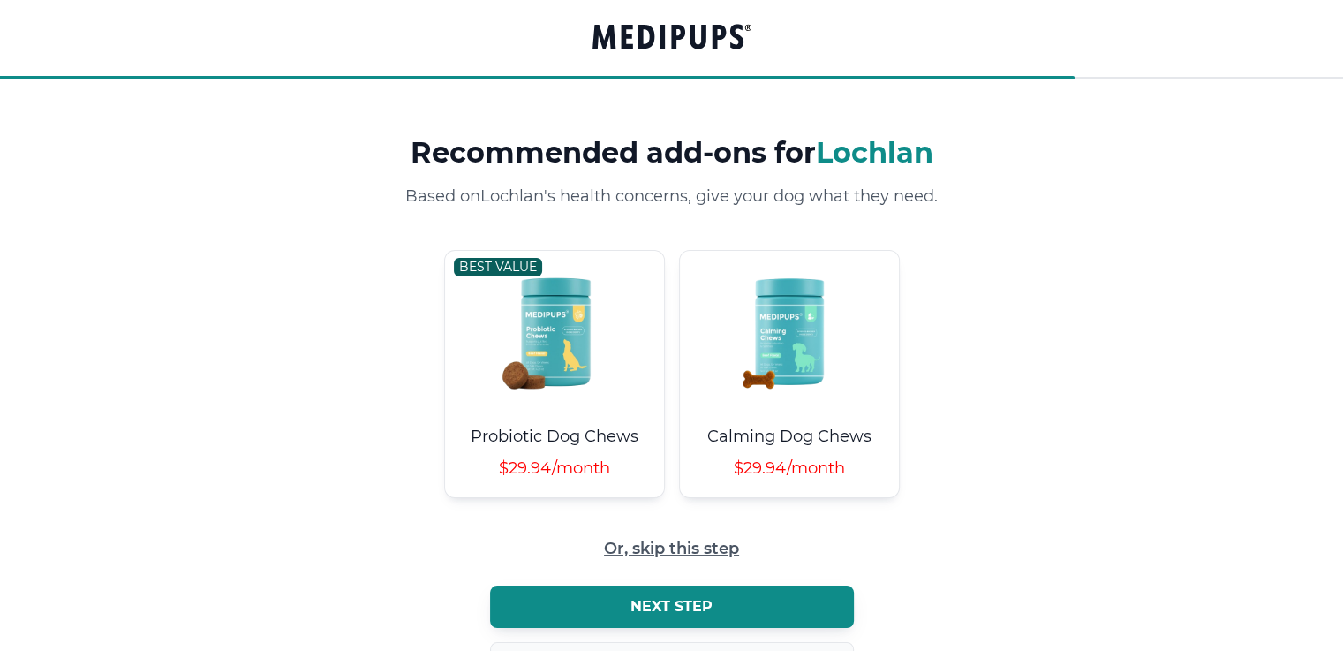
click at [689, 611] on span "Next step" at bounding box center [671, 607] width 82 height 18
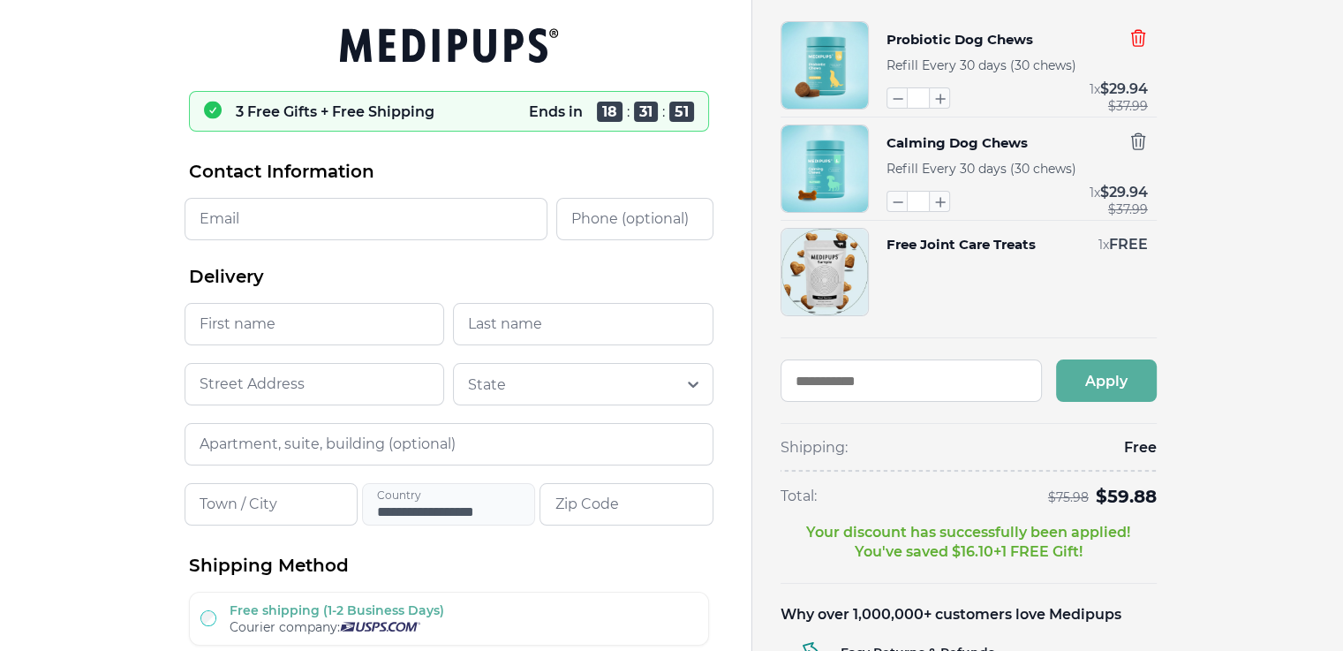
click at [1134, 36] on icon "button" at bounding box center [1137, 37] width 19 height 19
